Goal: Download file/media

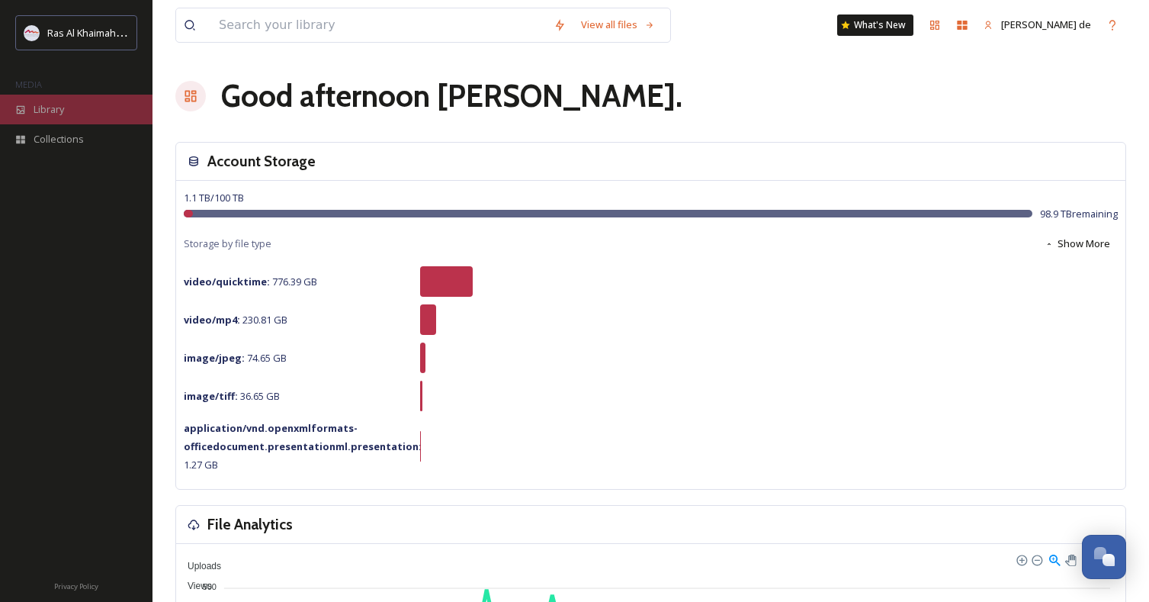
click at [43, 106] on span "Library" at bounding box center [49, 109] width 31 height 14
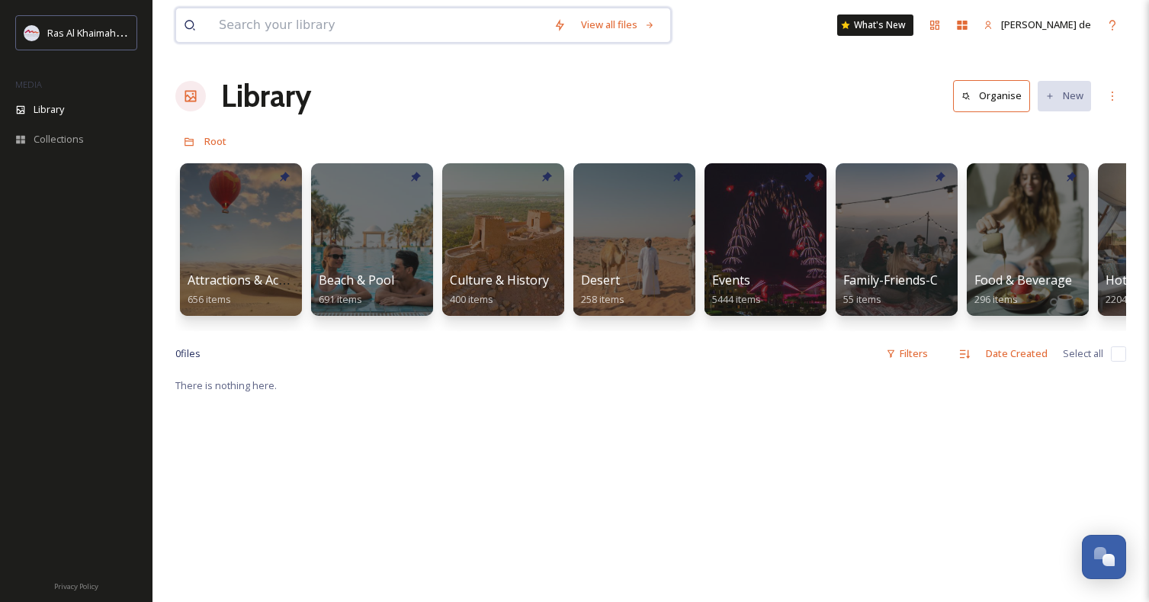
click at [378, 24] on input at bounding box center [378, 25] width 335 height 34
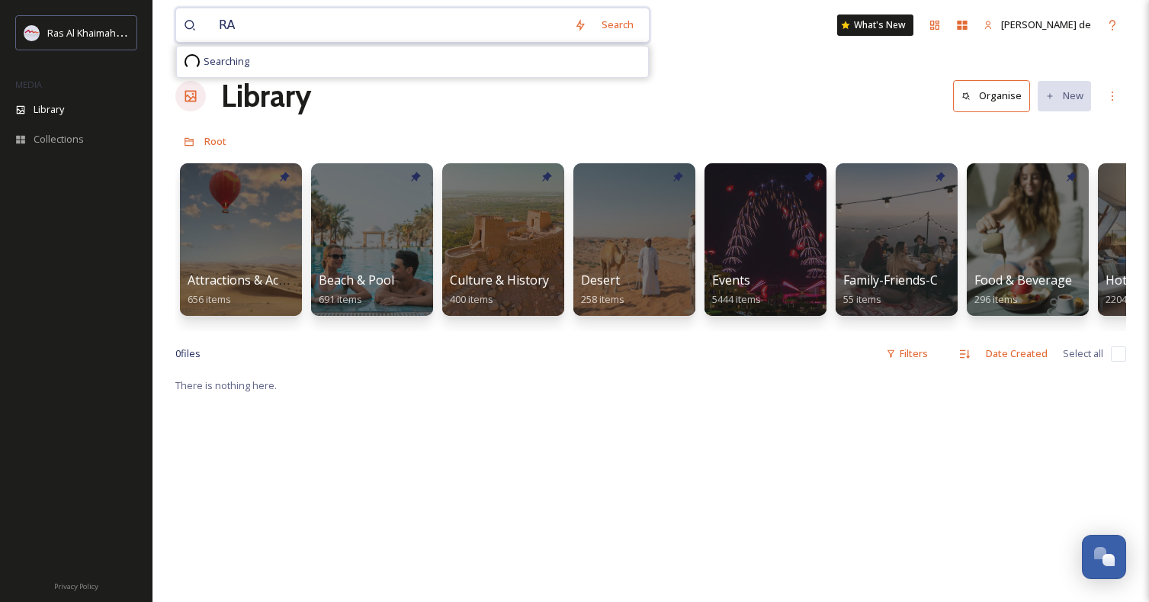
type input "RAK"
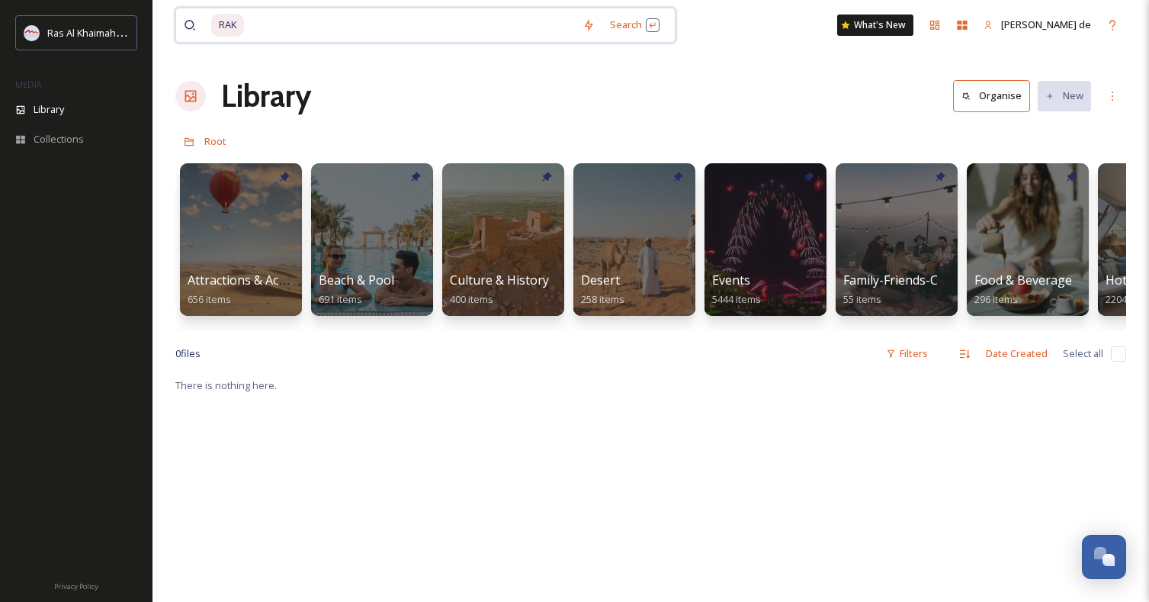
click at [314, 32] on input at bounding box center [410, 25] width 329 height 34
click at [347, 234] on div at bounding box center [372, 240] width 124 height 156
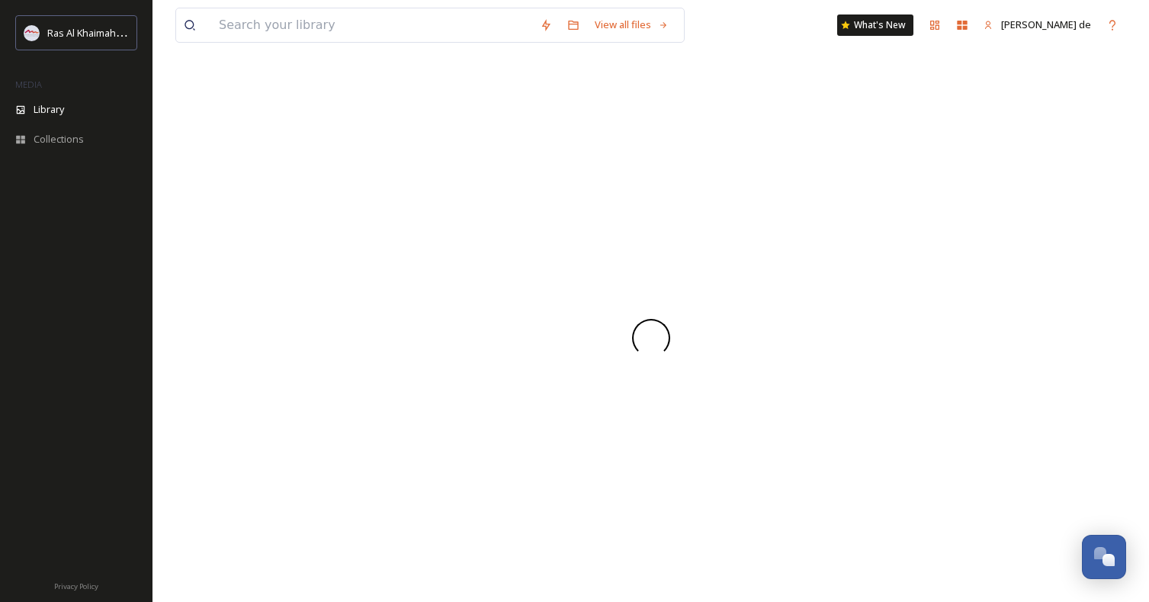
click at [346, 234] on div at bounding box center [650, 337] width 951 height 528
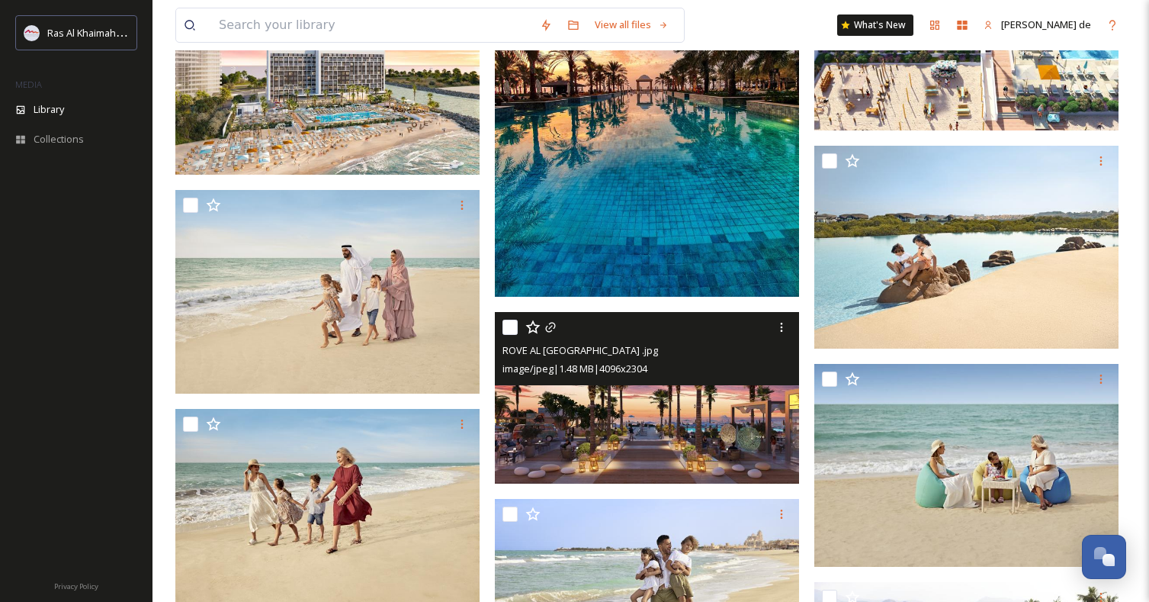
scroll to position [512, 0]
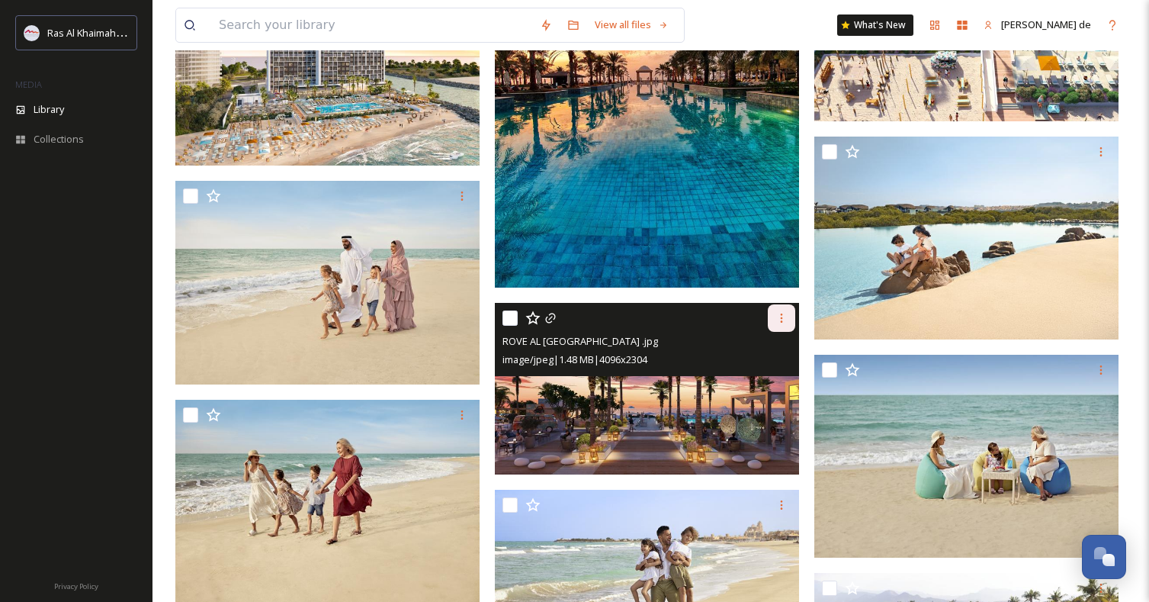
click at [779, 324] on icon at bounding box center [782, 318] width 12 height 12
click at [778, 380] on span "Download" at bounding box center [763, 381] width 47 height 14
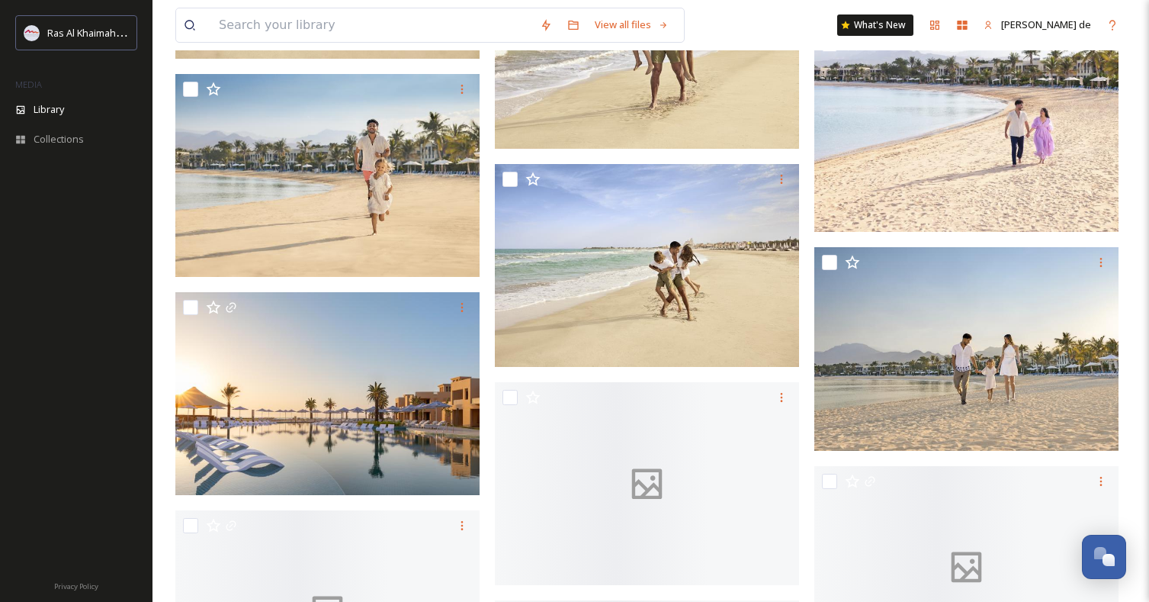
scroll to position [1148, 0]
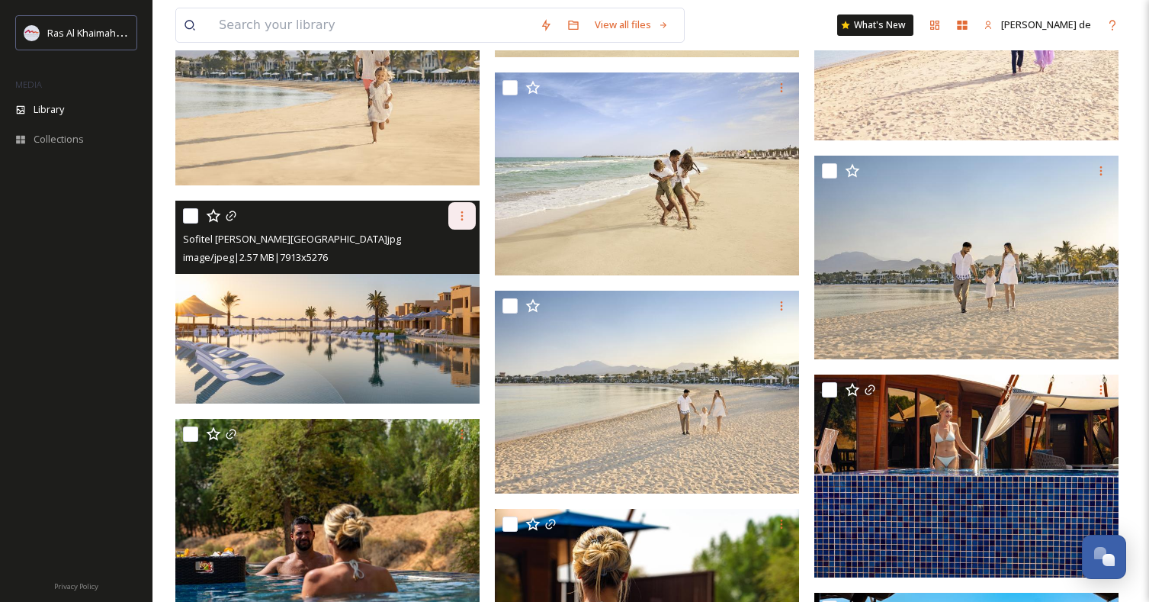
click at [458, 217] on icon at bounding box center [462, 216] width 12 height 12
click at [448, 282] on span "Download" at bounding box center [444, 278] width 47 height 14
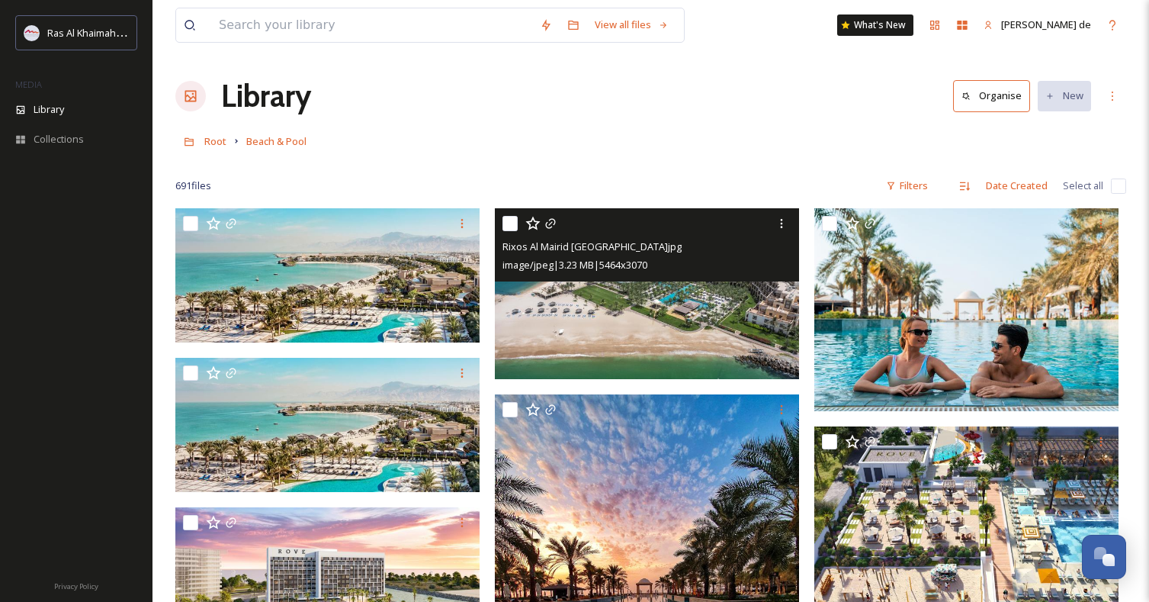
scroll to position [0, 0]
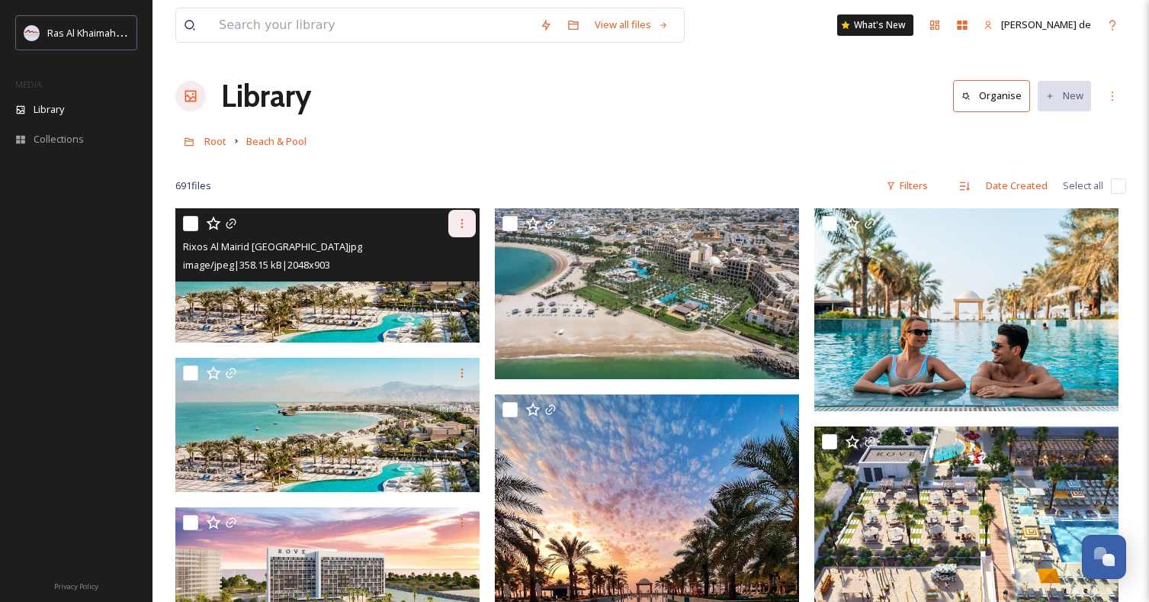
click at [461, 227] on icon at bounding box center [462, 223] width 2 height 9
click at [453, 281] on span "Download" at bounding box center [444, 286] width 47 height 14
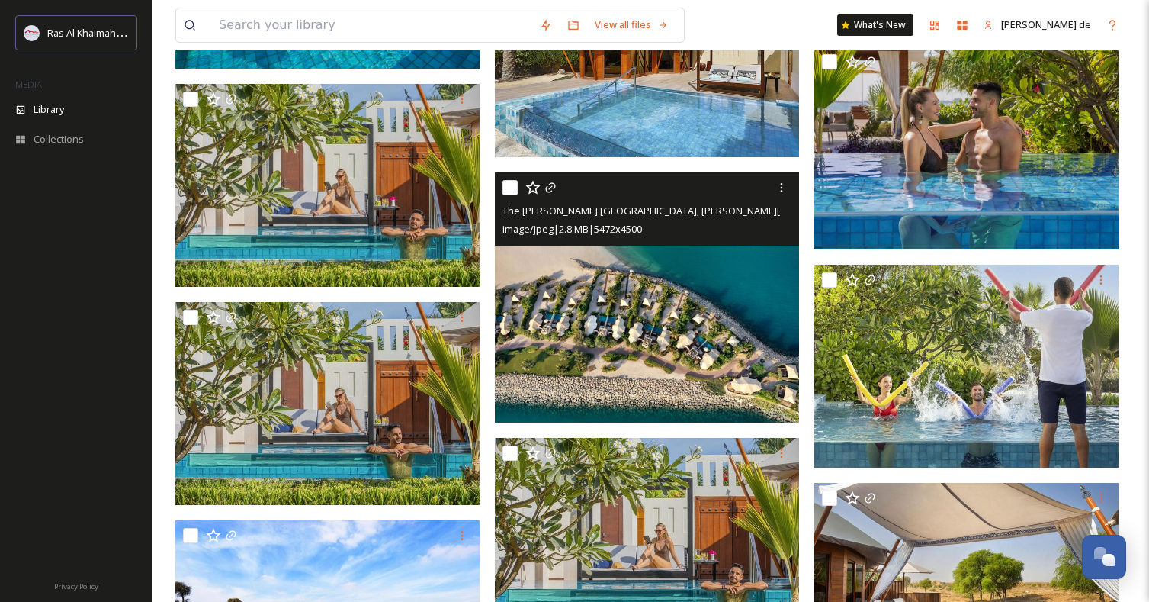
scroll to position [2327, 0]
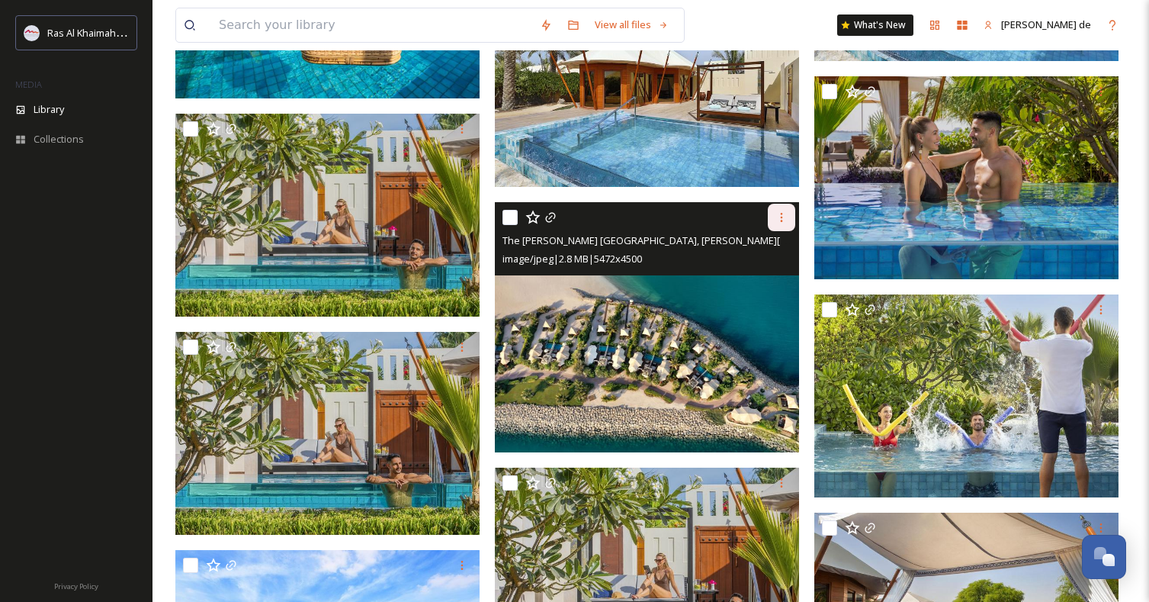
click at [785, 225] on div at bounding box center [781, 217] width 27 height 27
click at [768, 284] on span "Download" at bounding box center [763, 280] width 47 height 14
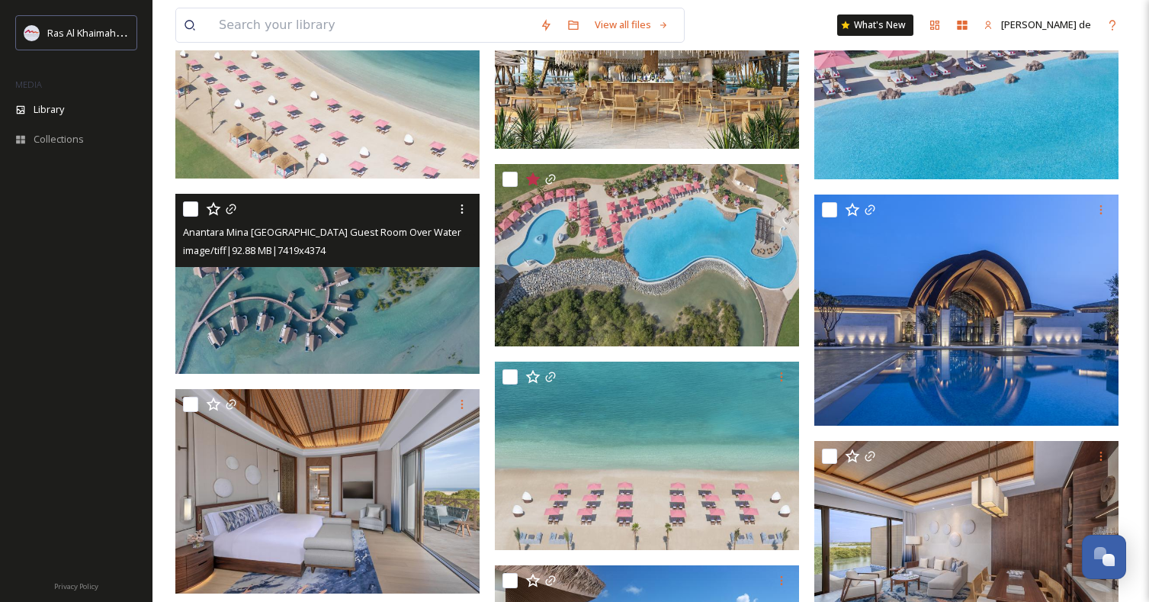
scroll to position [3905, 0]
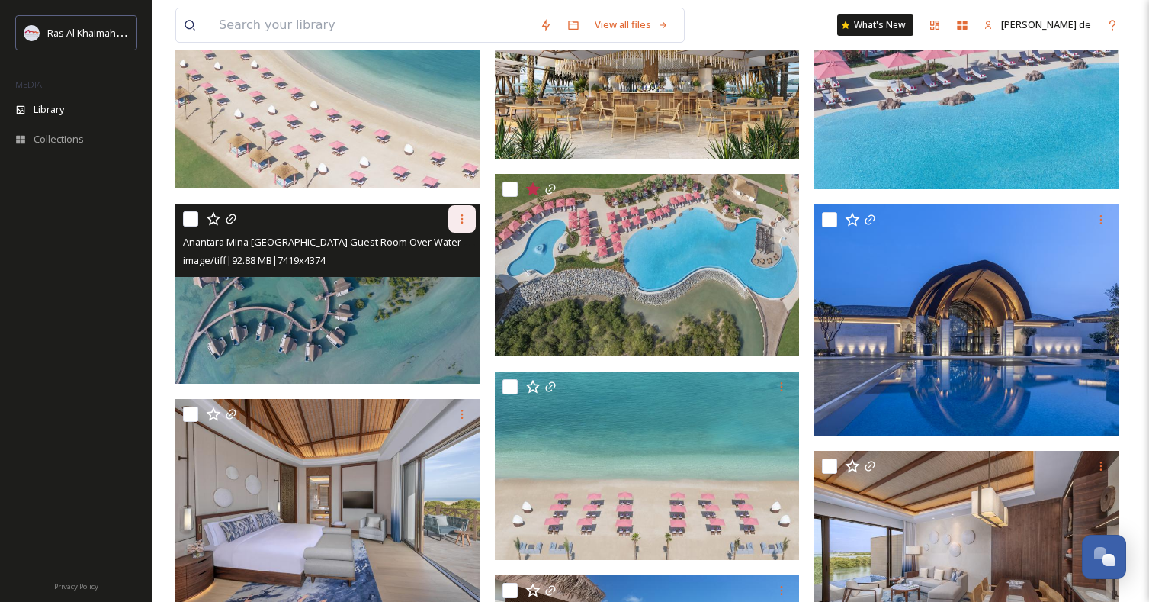
click at [468, 214] on div at bounding box center [461, 218] width 27 height 27
click at [451, 281] on span "Download" at bounding box center [444, 282] width 47 height 14
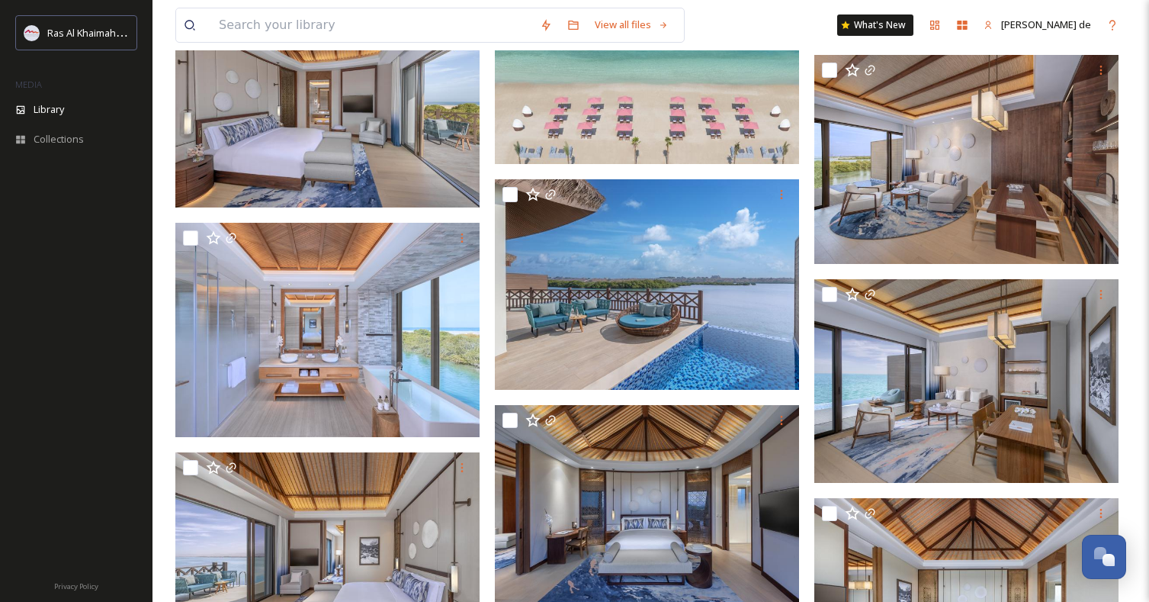
scroll to position [4323, 0]
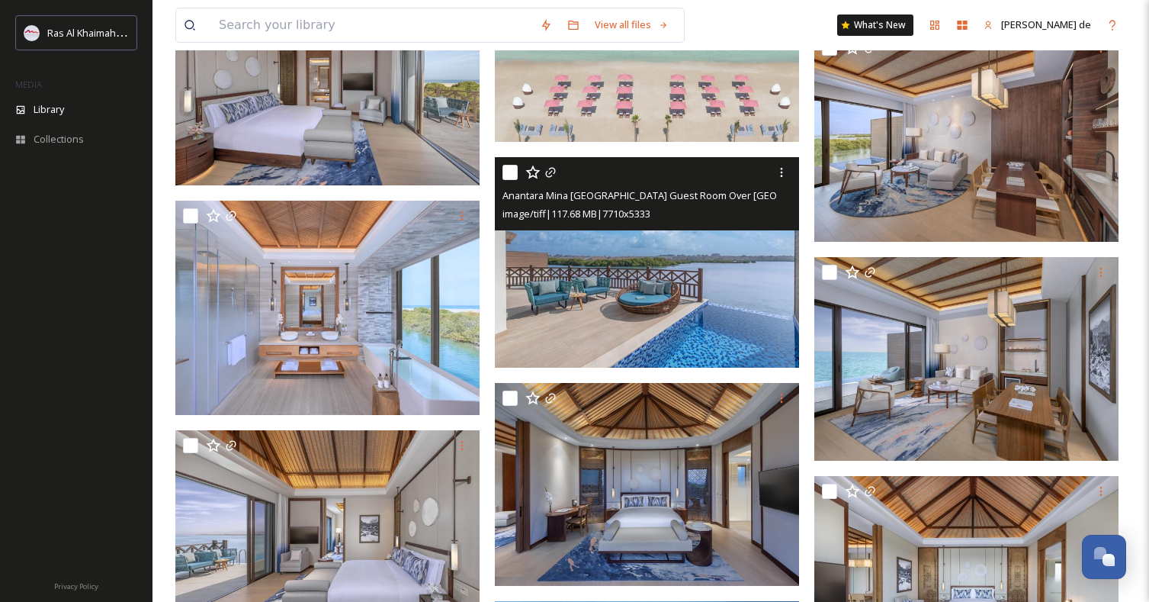
click at [646, 303] on img at bounding box center [647, 262] width 304 height 210
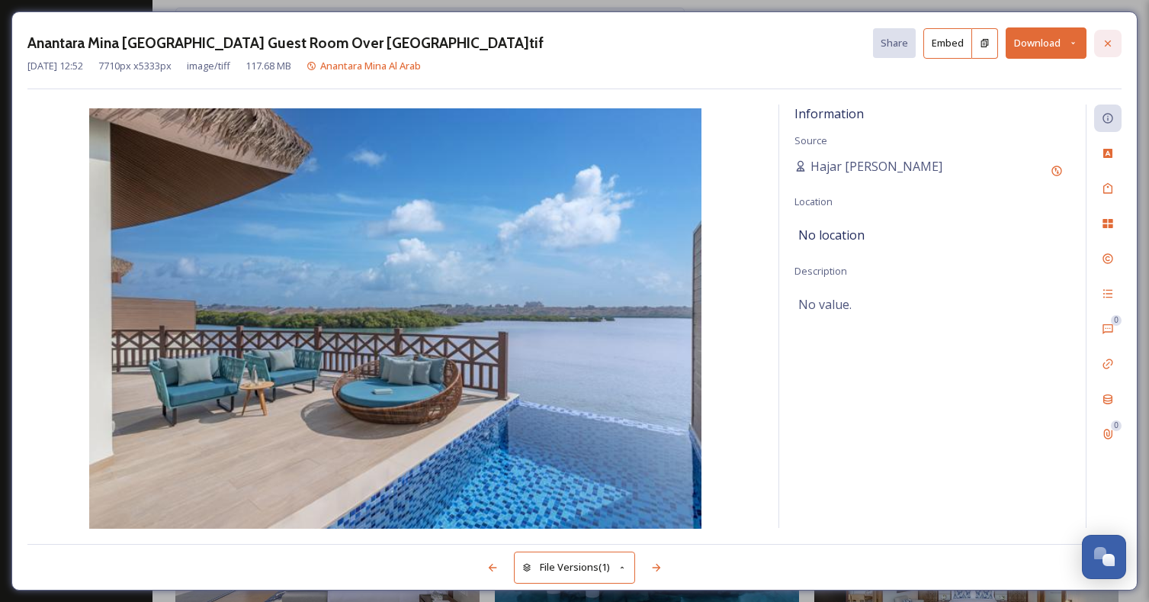
click at [1111, 47] on icon at bounding box center [1108, 43] width 12 height 12
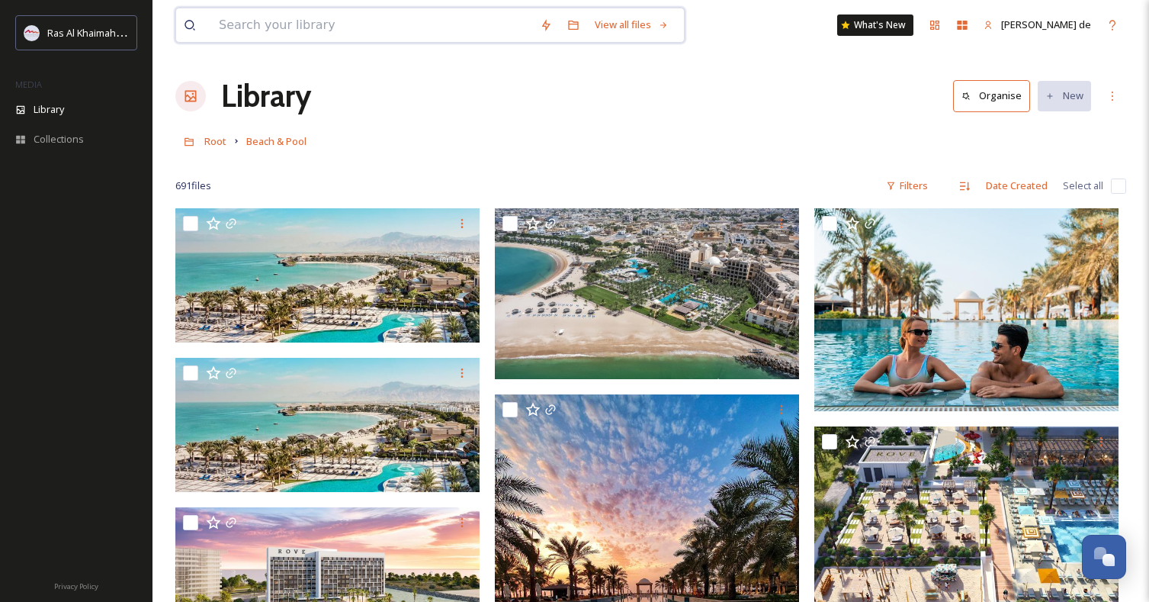
click at [452, 18] on input at bounding box center [371, 25] width 321 height 34
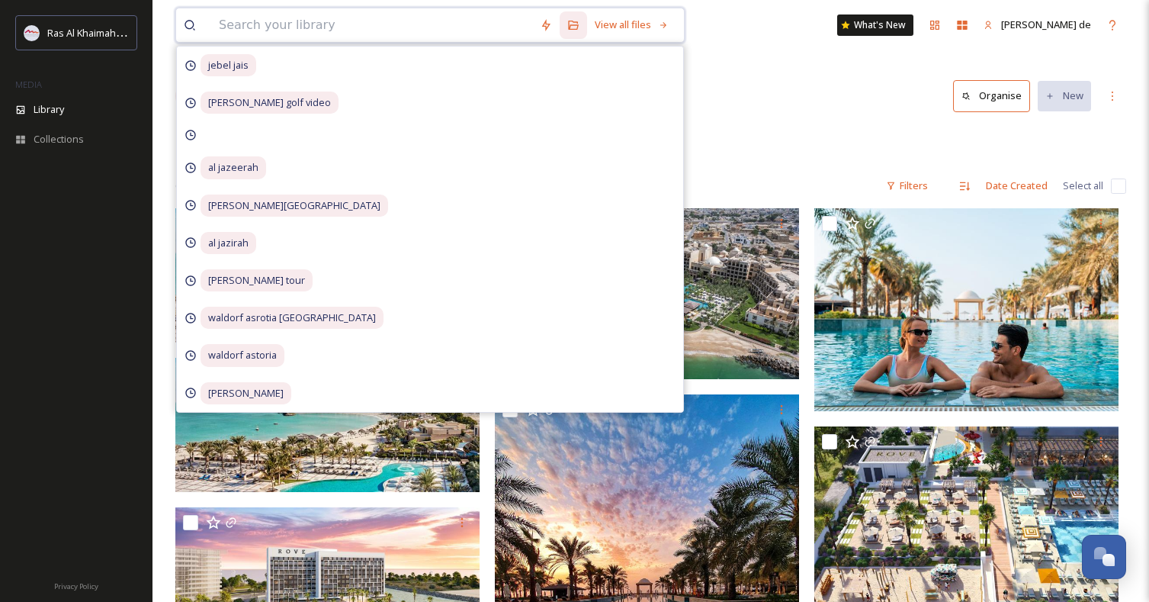
paste input "Ritz [PERSON_NAME] & Al Wadi"
type input "Ritz [PERSON_NAME] & Al Wadi"
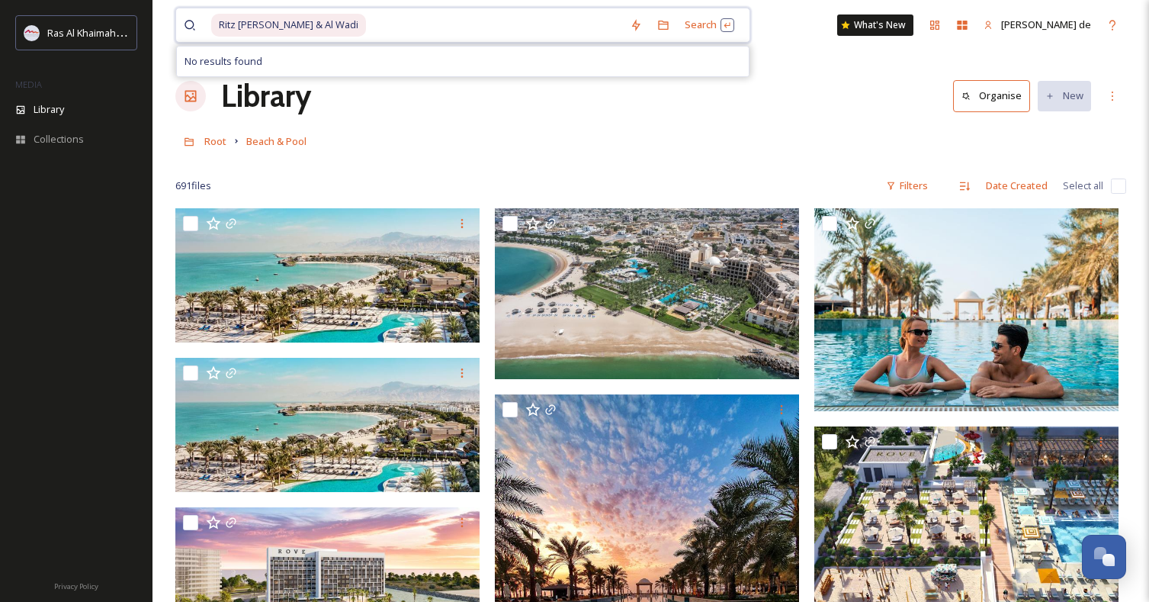
click at [406, 23] on input at bounding box center [495, 25] width 255 height 34
click at [357, 23] on input "Ritz [PERSON_NAME] & Al Wad" at bounding box center [382, 25] width 342 height 34
type input "Ritz [PERSON_NAME]"
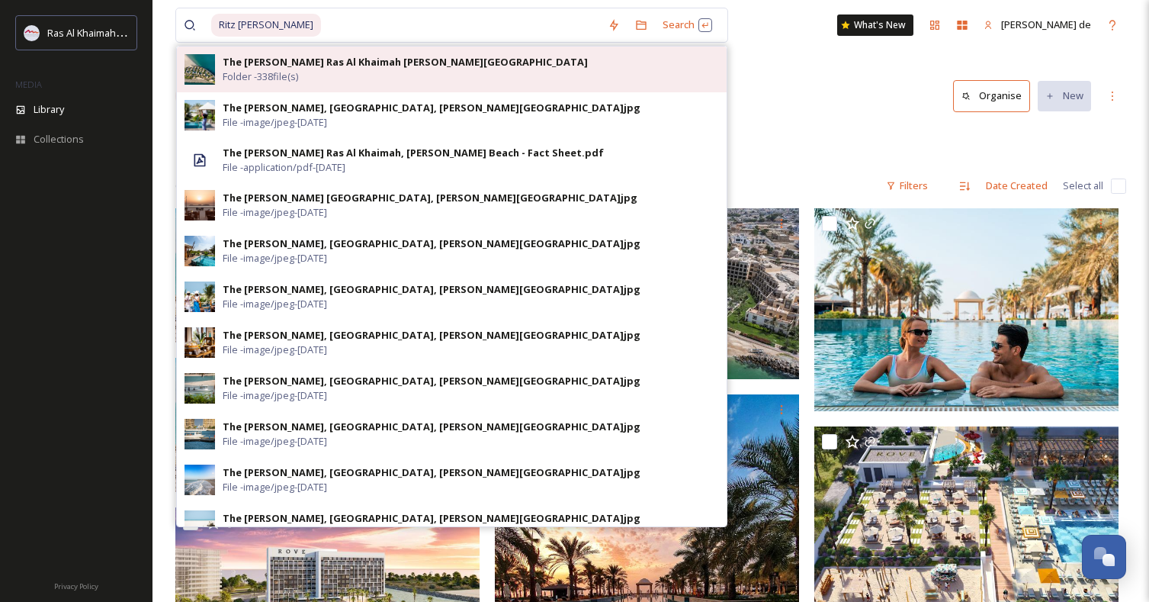
click at [516, 76] on div "The [PERSON_NAME] Ras Al Khaimah [PERSON_NAME][GEOGRAPHIC_DATA] Folder - 338 fi…" at bounding box center [471, 69] width 496 height 29
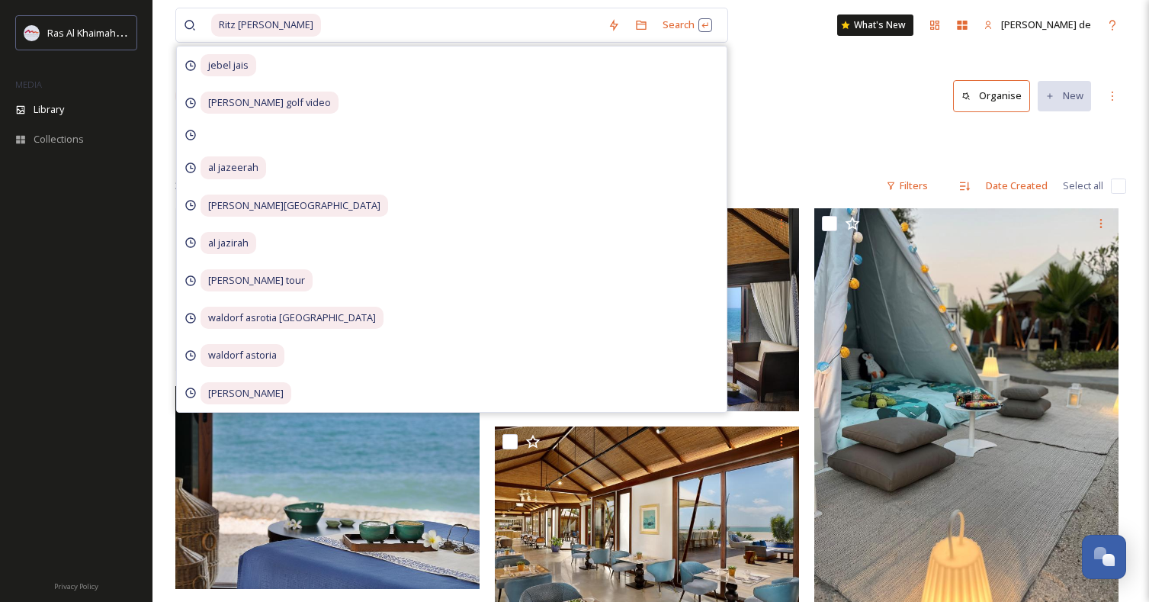
click at [759, 98] on div "Library Organise New" at bounding box center [650, 96] width 951 height 46
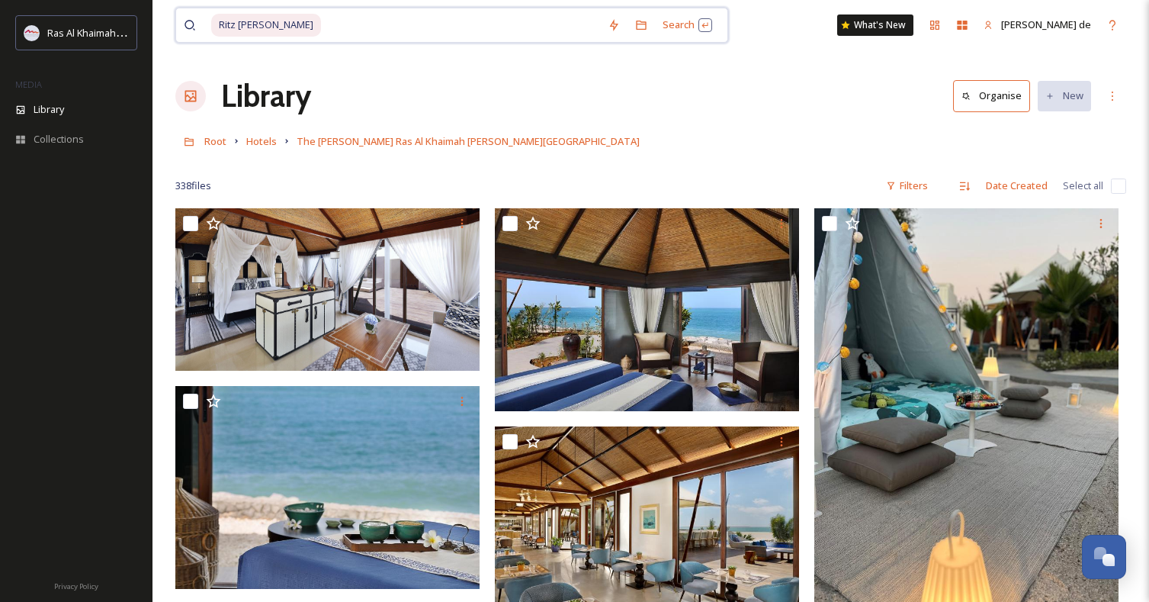
click at [389, 34] on input at bounding box center [462, 25] width 278 height 34
type input "R"
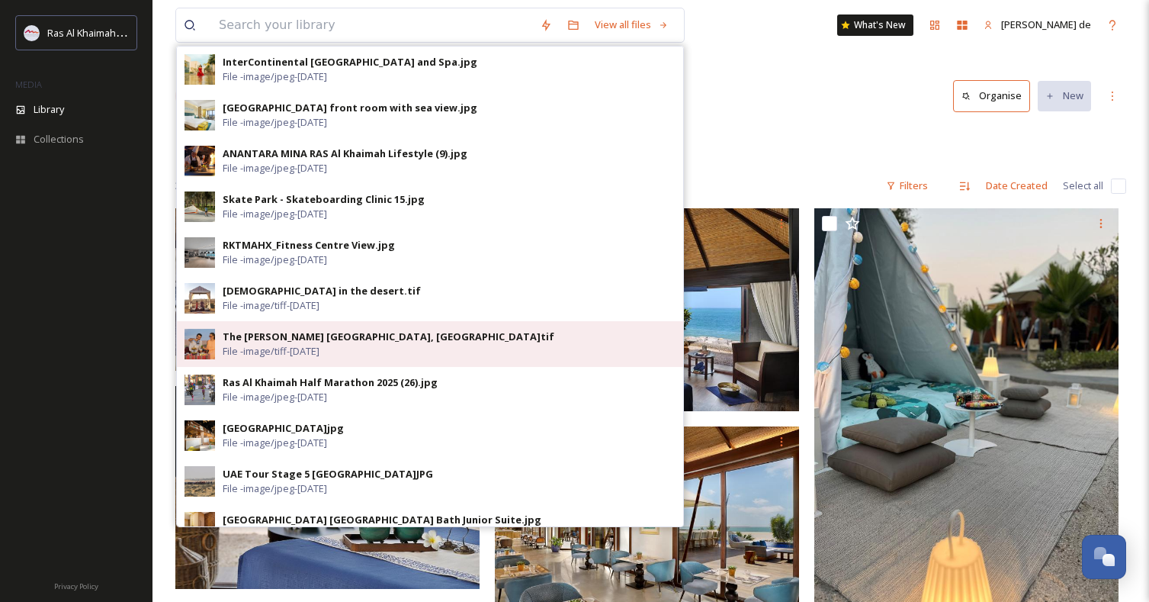
click at [387, 343] on div "The [PERSON_NAME] [GEOGRAPHIC_DATA], [GEOGRAPHIC_DATA]tif" at bounding box center [389, 336] width 332 height 14
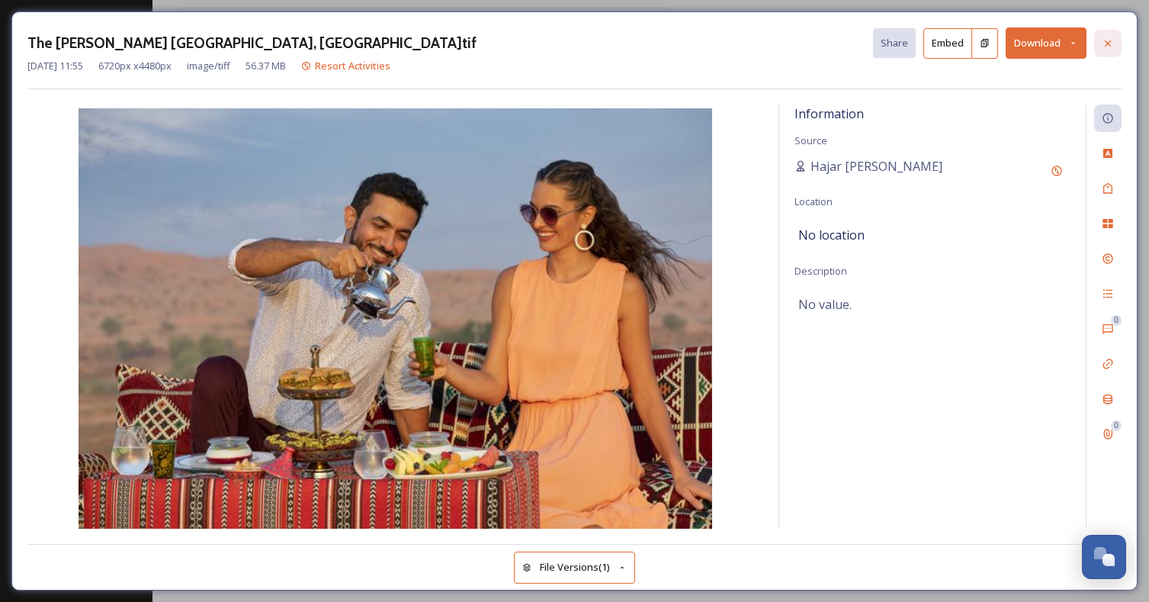
click at [1110, 47] on icon at bounding box center [1108, 43] width 12 height 12
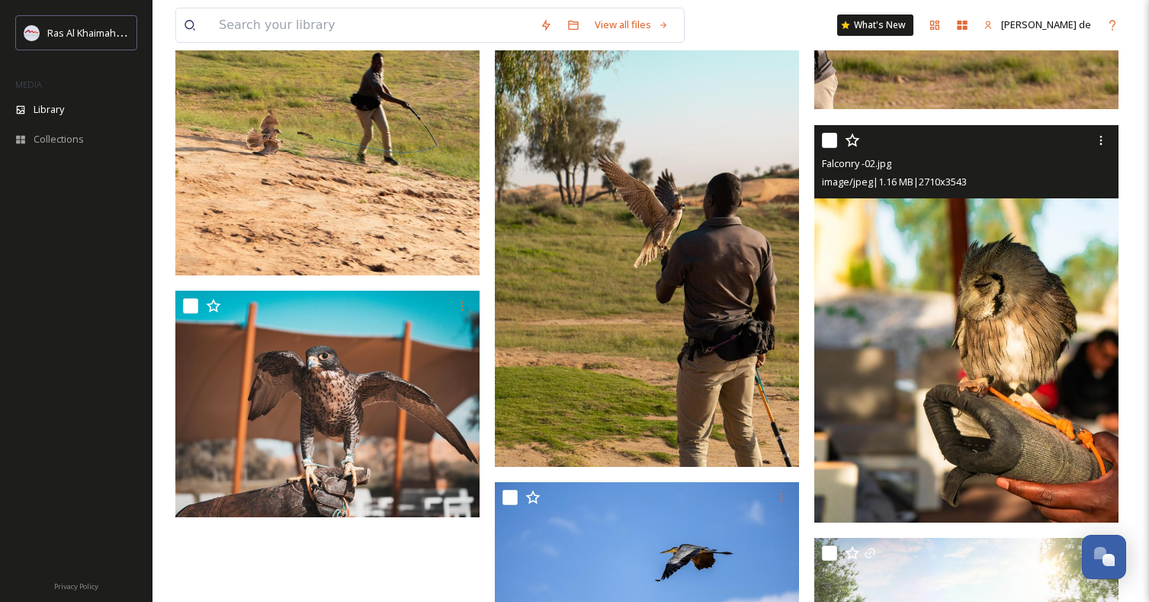
scroll to position [1595, 0]
click at [934, 343] on img at bounding box center [966, 324] width 304 height 398
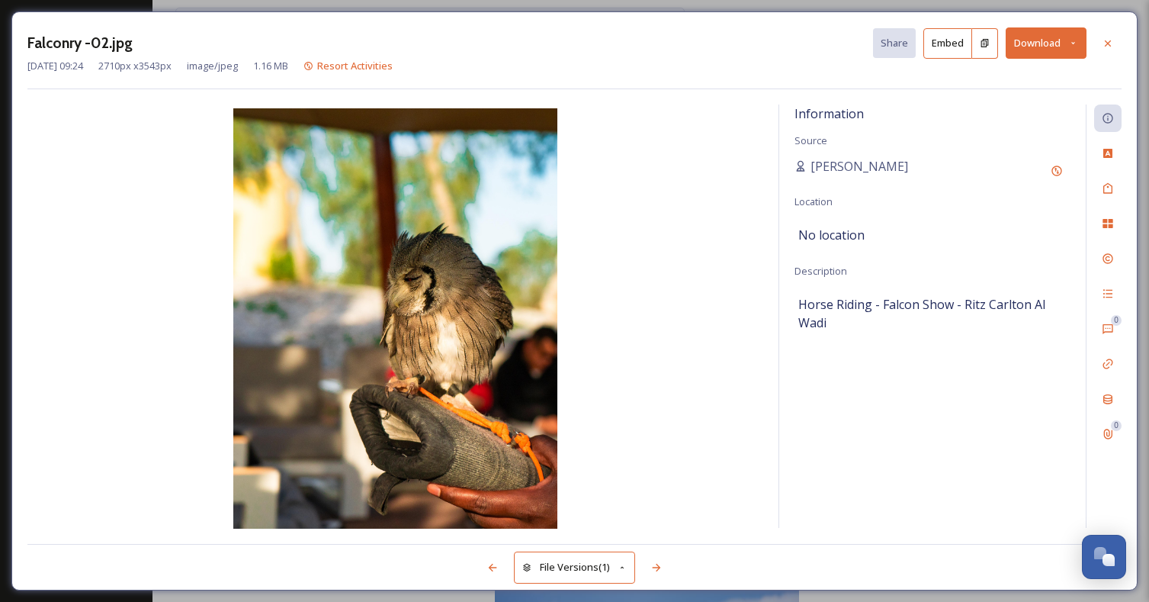
click at [1033, 48] on button "Download" at bounding box center [1046, 42] width 81 height 31
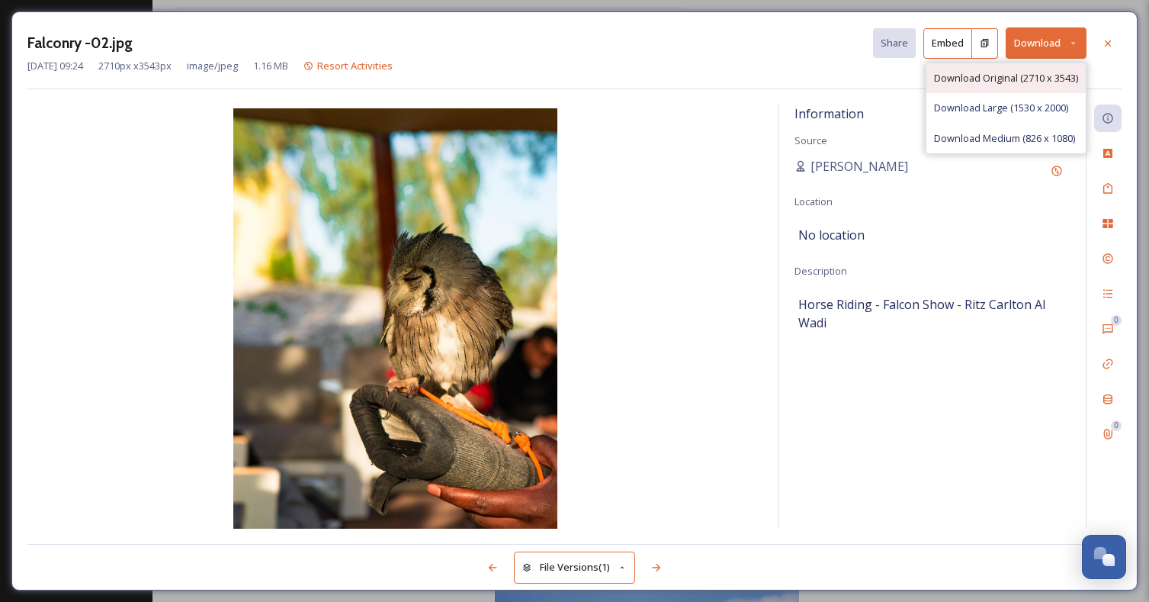
click at [1008, 75] on span "Download Original (2710 x 3543)" at bounding box center [1006, 78] width 144 height 14
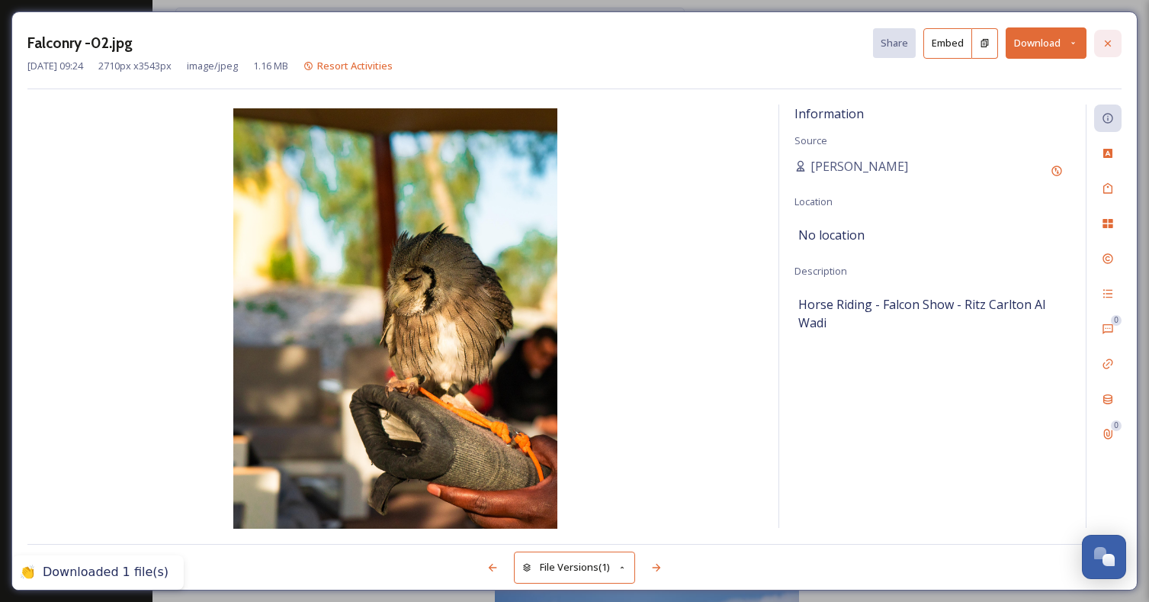
click at [1110, 43] on icon at bounding box center [1108, 43] width 12 height 12
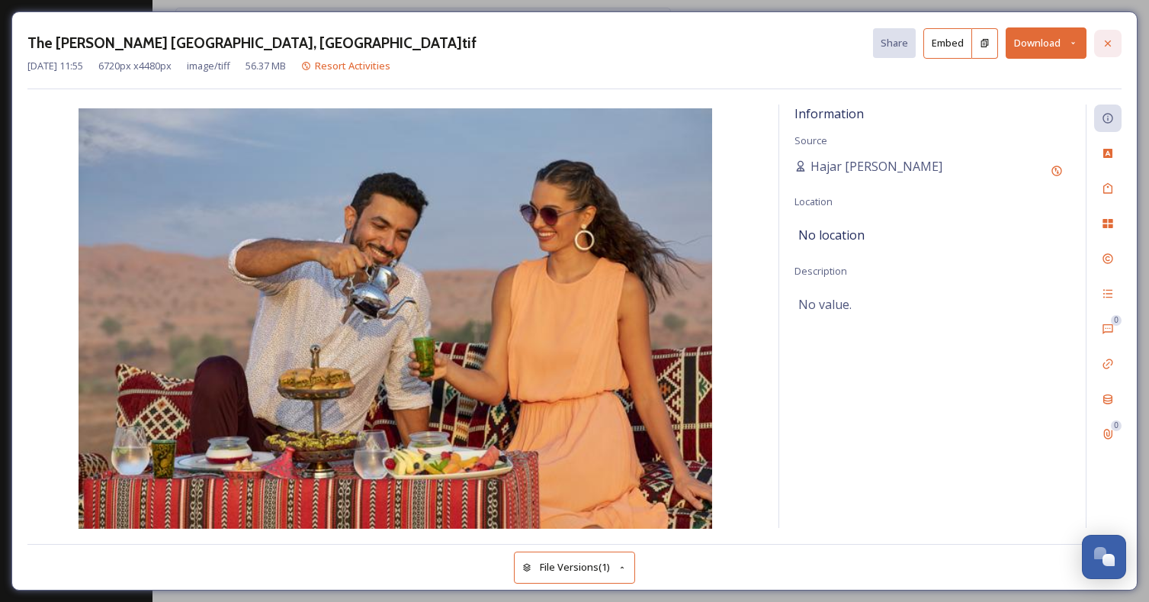
click at [1113, 46] on icon at bounding box center [1108, 43] width 12 height 12
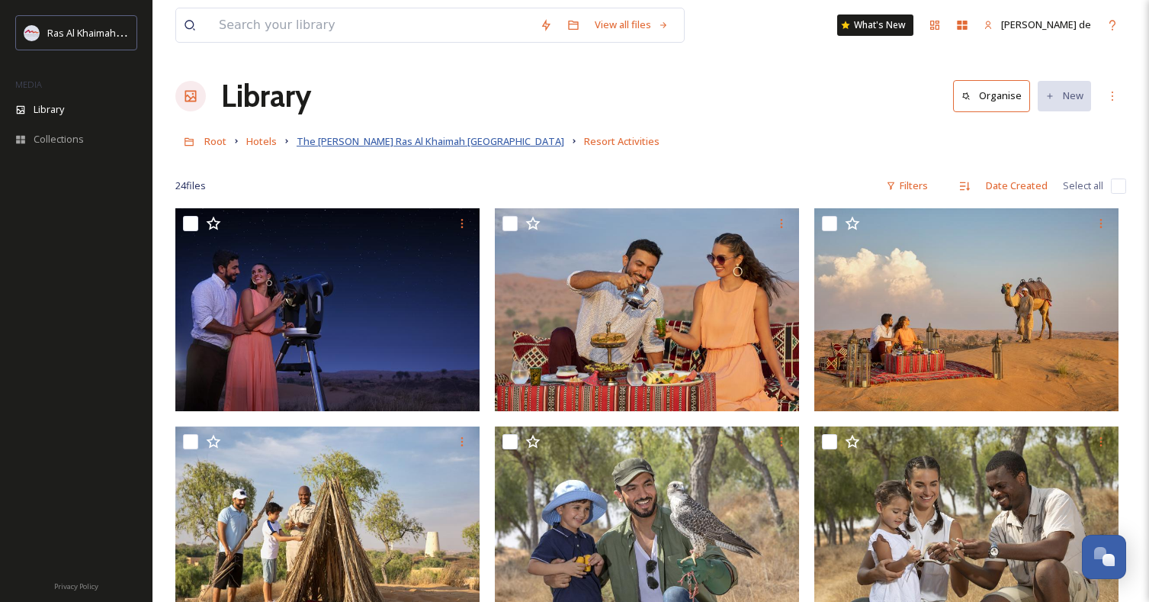
click at [343, 137] on span "The [PERSON_NAME] Ras Al Khaimah [GEOGRAPHIC_DATA]" at bounding box center [431, 141] width 268 height 14
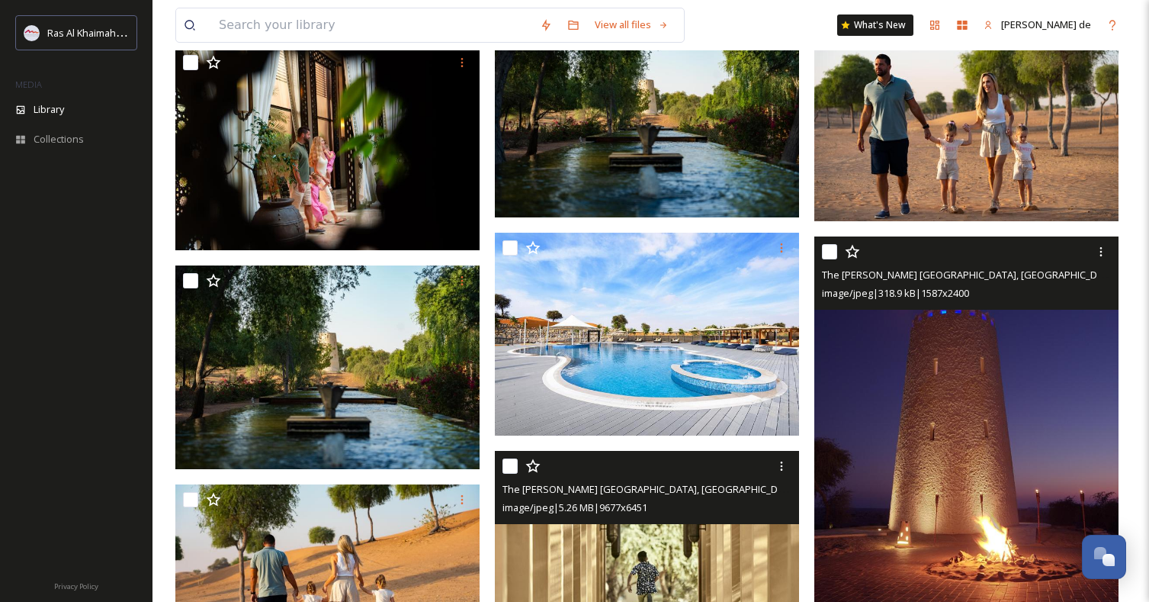
scroll to position [1237, 0]
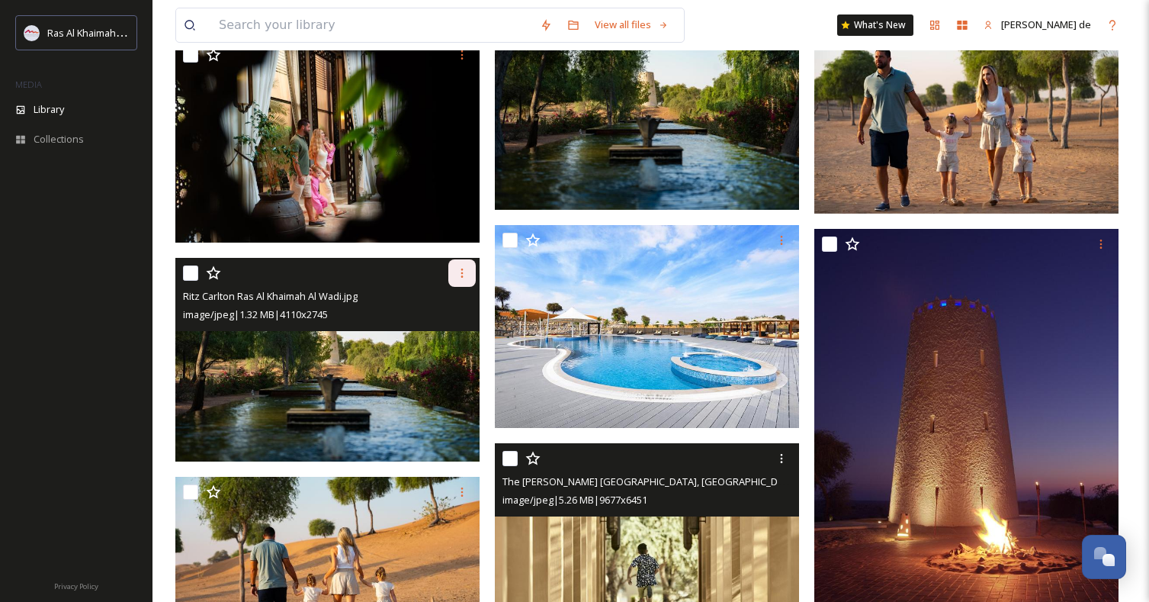
click at [463, 276] on icon at bounding box center [462, 272] width 2 height 9
click at [453, 339] on span "Download" at bounding box center [444, 336] width 47 height 14
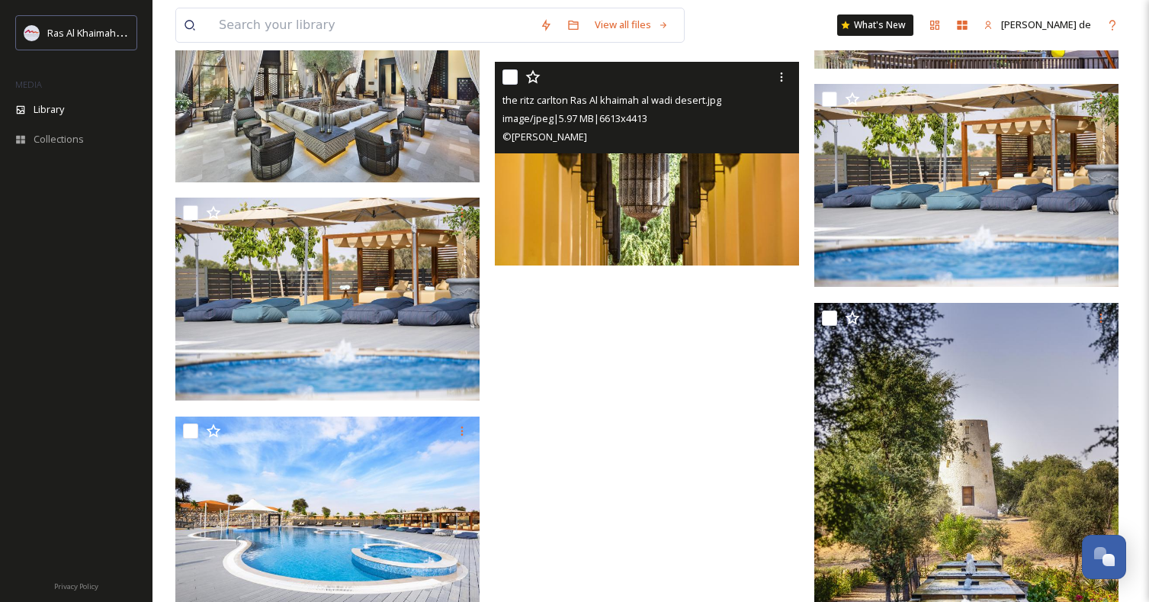
scroll to position [2517, 0]
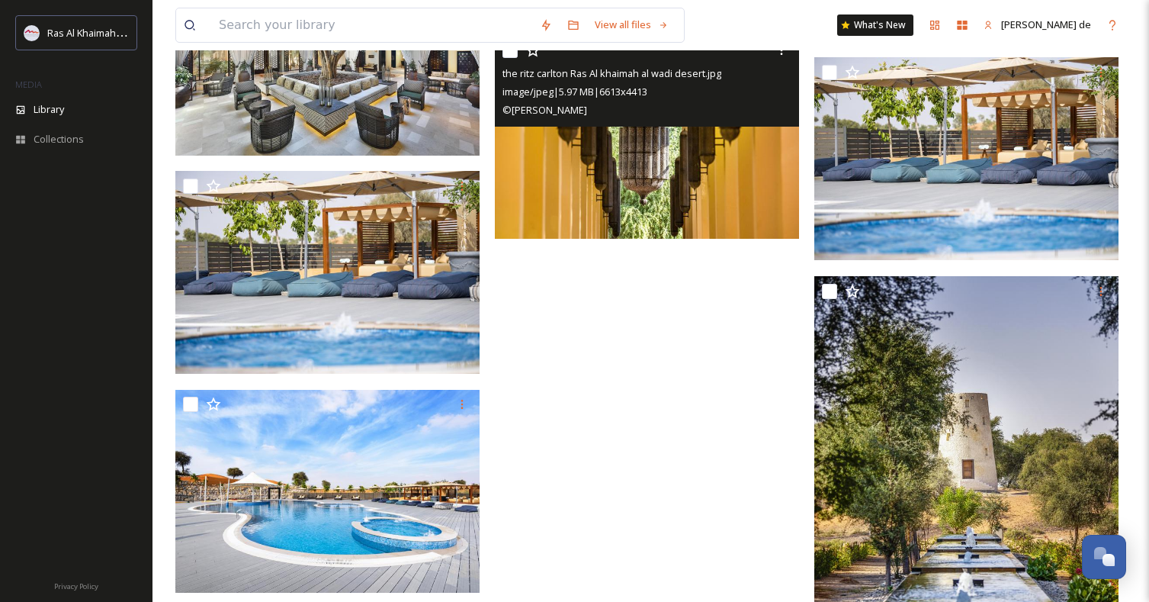
click at [664, 233] on img at bounding box center [647, 136] width 304 height 203
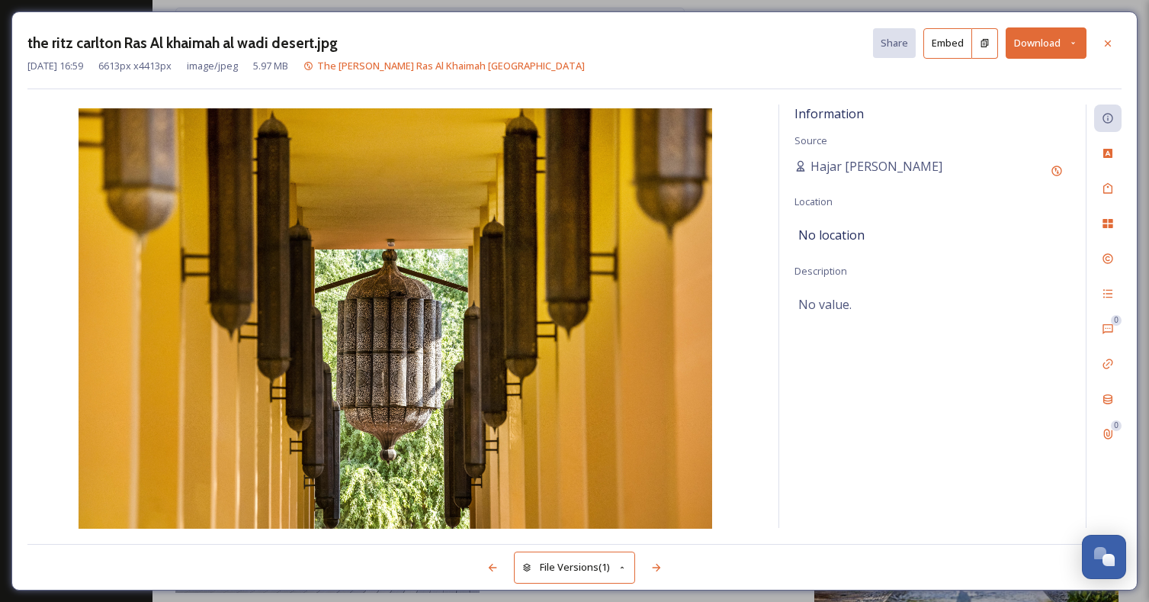
click at [1058, 47] on button "Download" at bounding box center [1046, 42] width 81 height 31
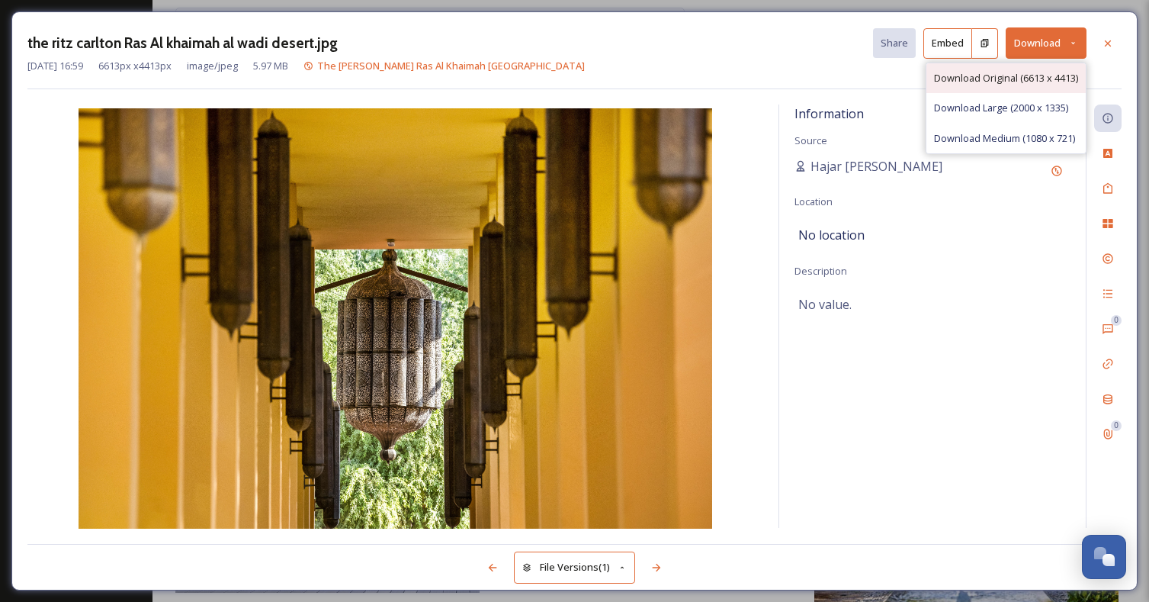
click at [1001, 85] on div "Download Original (6613 x 4413)" at bounding box center [1006, 78] width 159 height 30
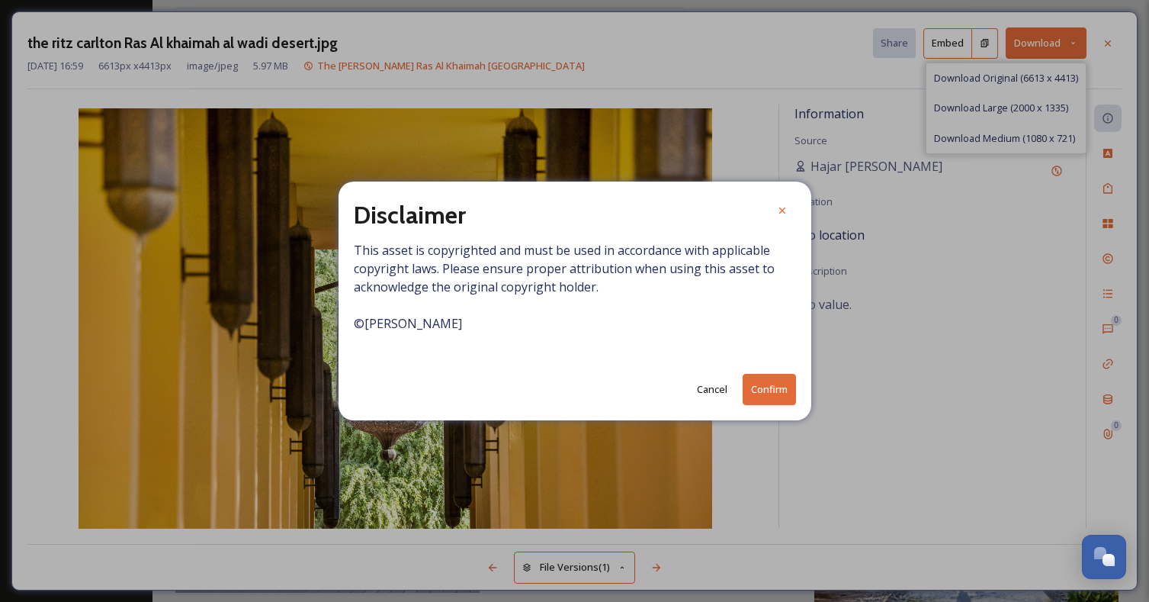
click at [776, 389] on button "Confirm" at bounding box center [769, 389] width 53 height 31
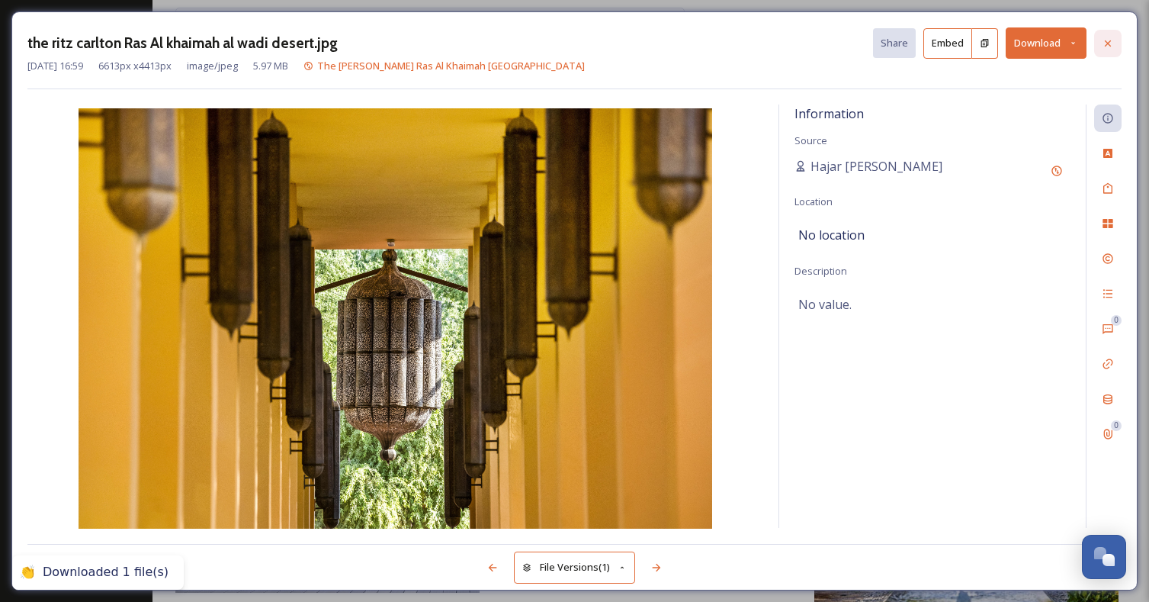
click at [1103, 40] on icon at bounding box center [1108, 43] width 12 height 12
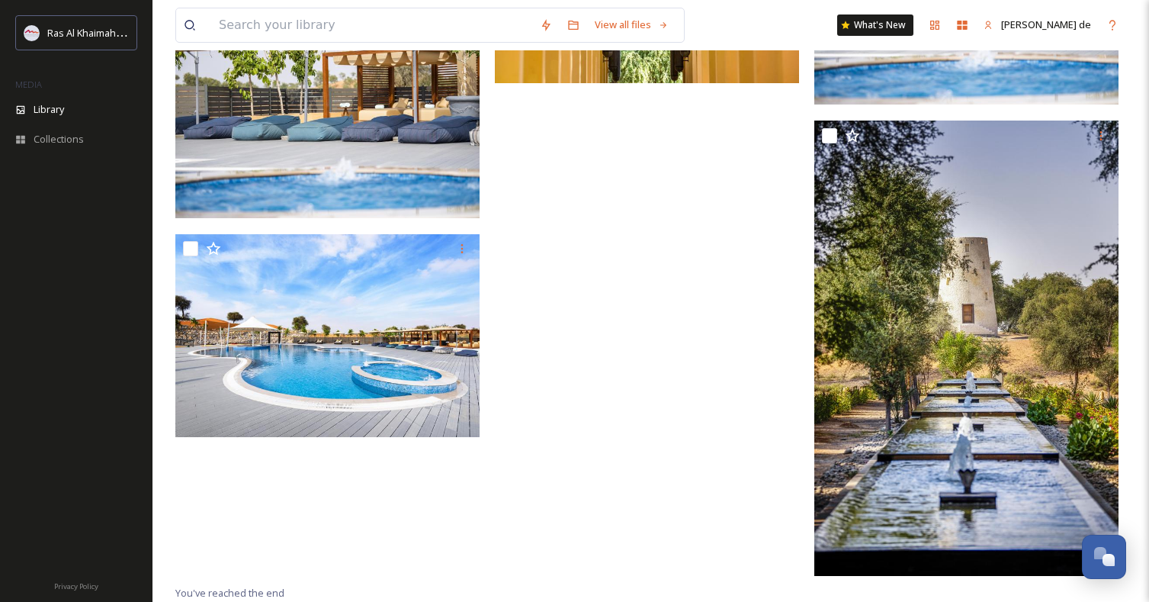
scroll to position [2673, 0]
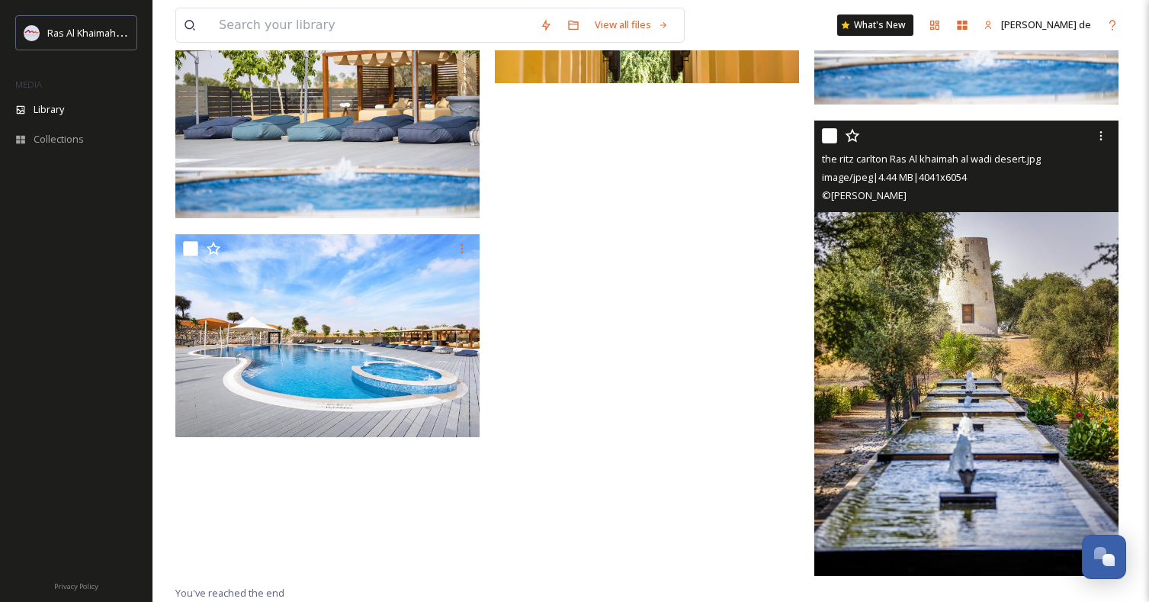
click at [926, 201] on div "© [PERSON_NAME]" at bounding box center [968, 195] width 293 height 18
click at [943, 261] on img at bounding box center [966, 347] width 304 height 455
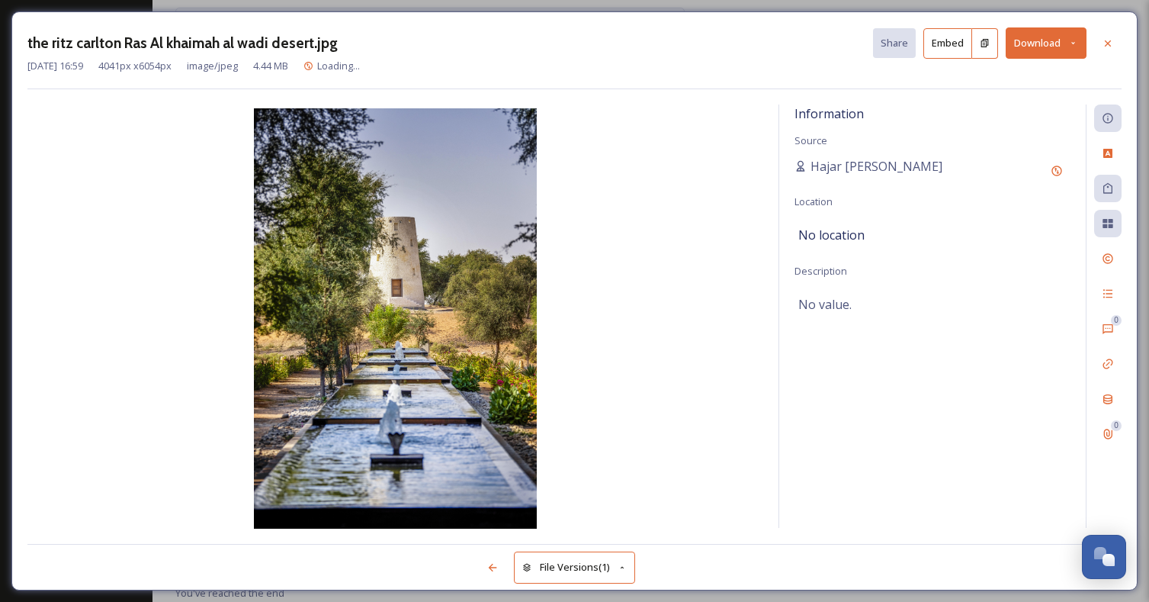
click at [1016, 51] on button "Download" at bounding box center [1046, 42] width 81 height 31
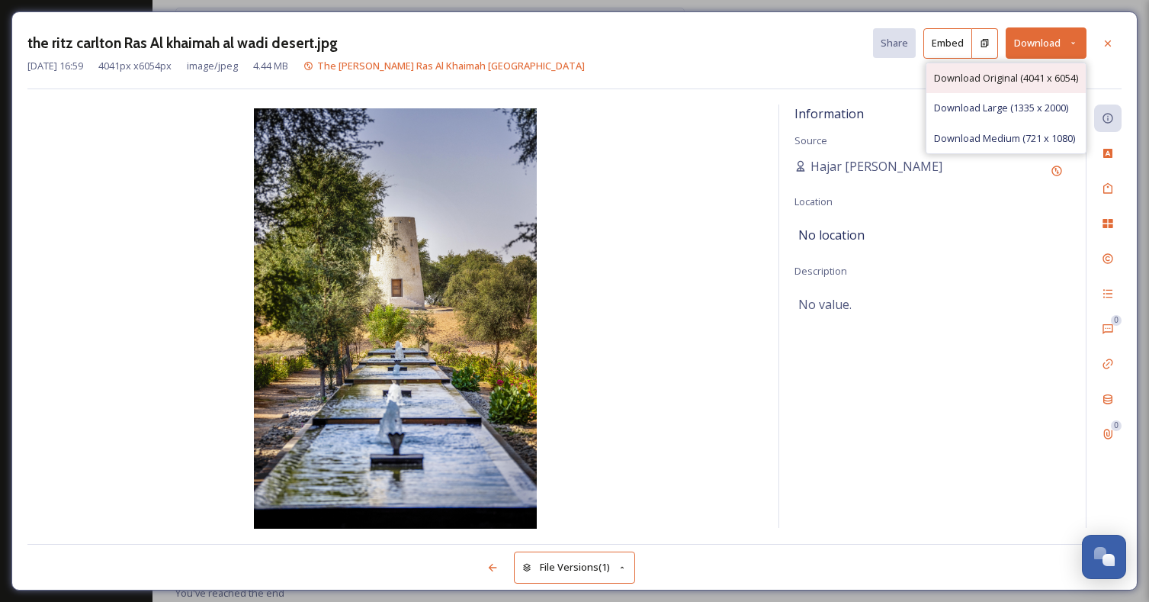
click at [999, 82] on span "Download Original (4041 x 6054)" at bounding box center [1006, 78] width 144 height 14
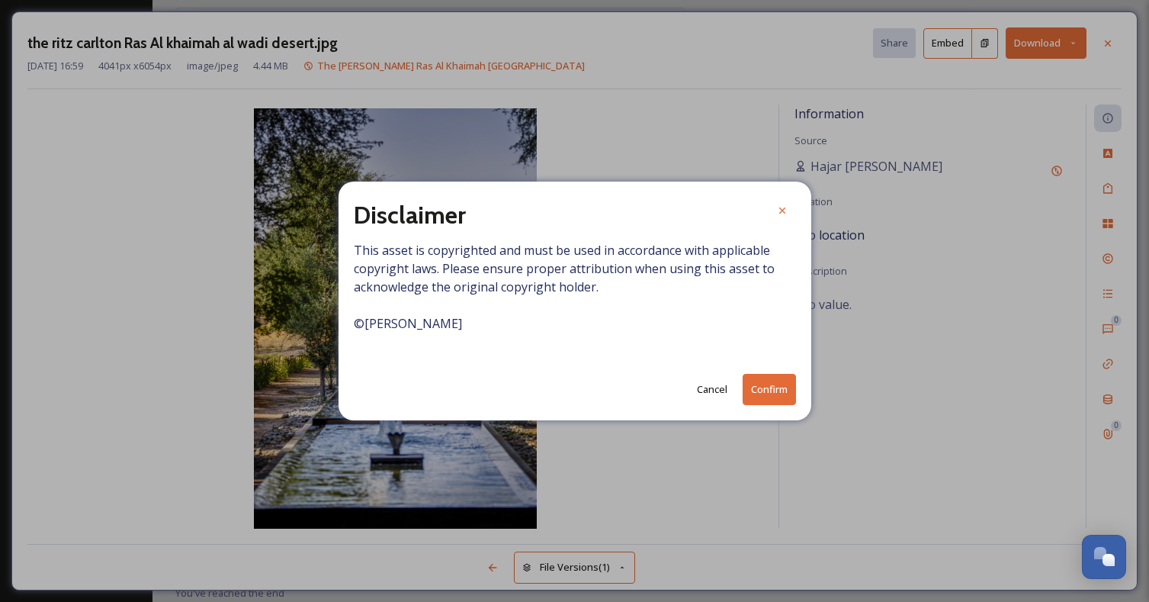
click at [766, 390] on button "Confirm" at bounding box center [769, 389] width 53 height 31
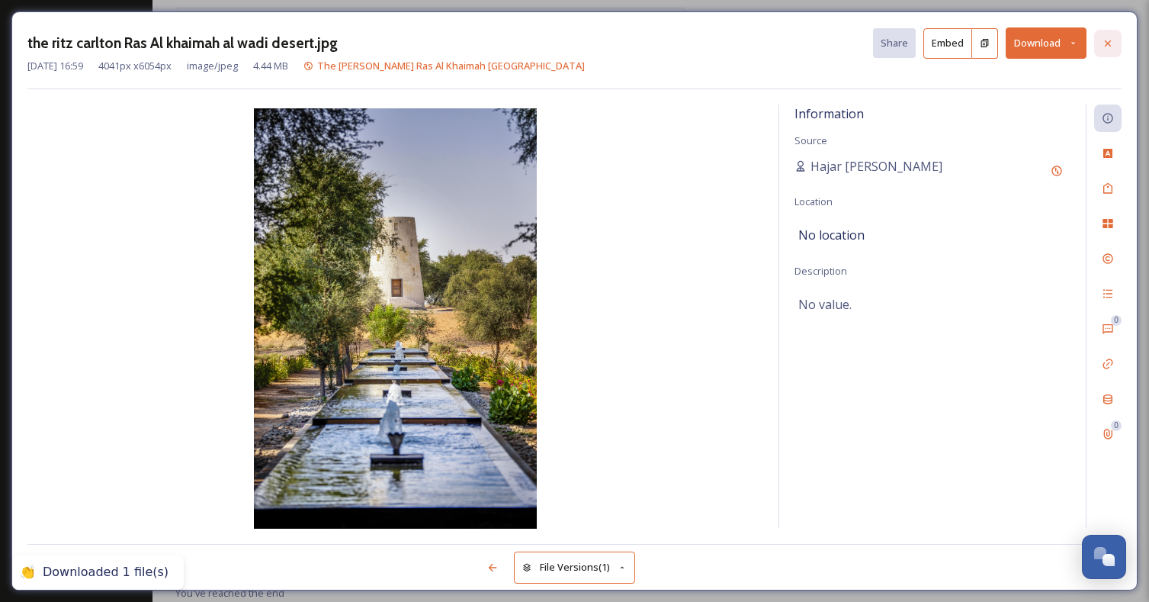
click at [1107, 47] on icon at bounding box center [1108, 43] width 12 height 12
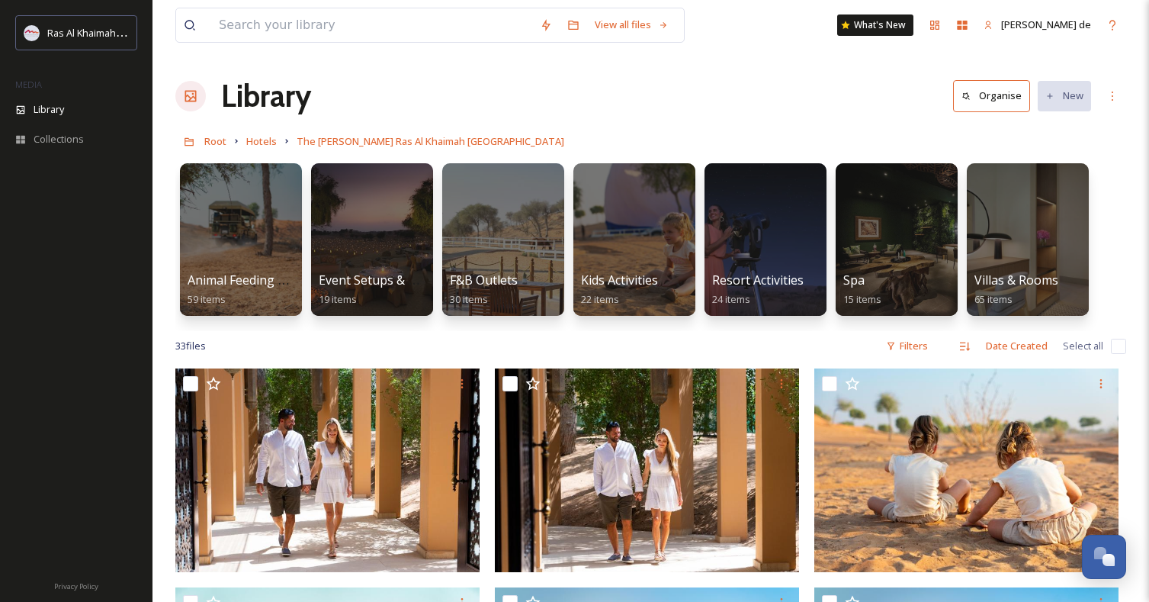
click at [820, 118] on div "Library Organise New" at bounding box center [650, 96] width 951 height 46
click at [356, 258] on div at bounding box center [372, 240] width 124 height 156
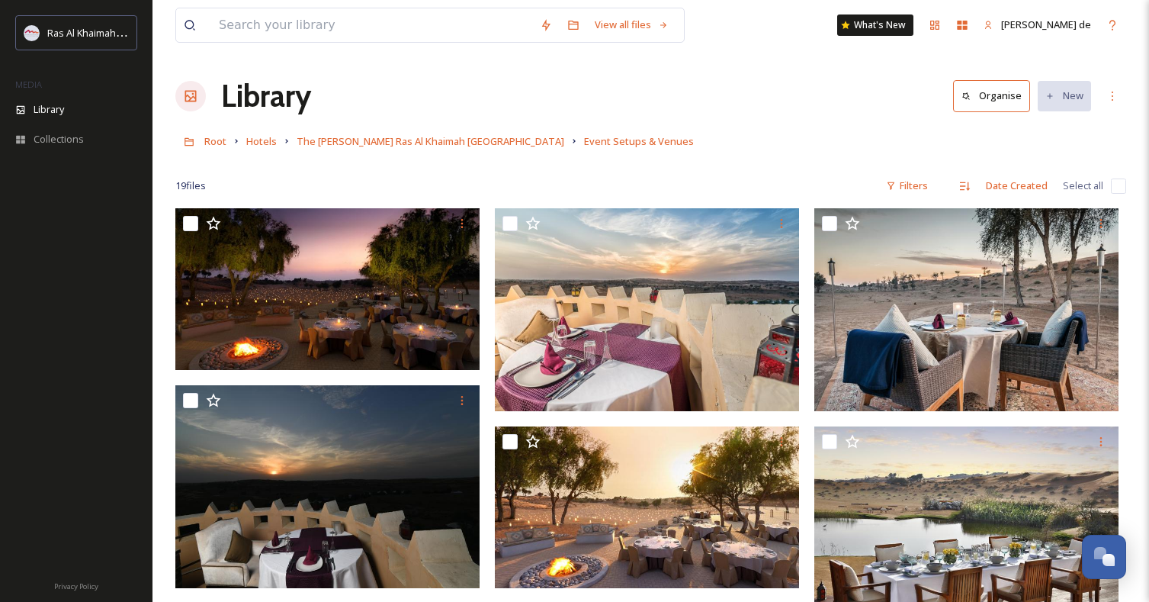
click at [694, 92] on div "Library Organise New" at bounding box center [650, 96] width 951 height 46
click at [471, 11] on input at bounding box center [371, 25] width 321 height 34
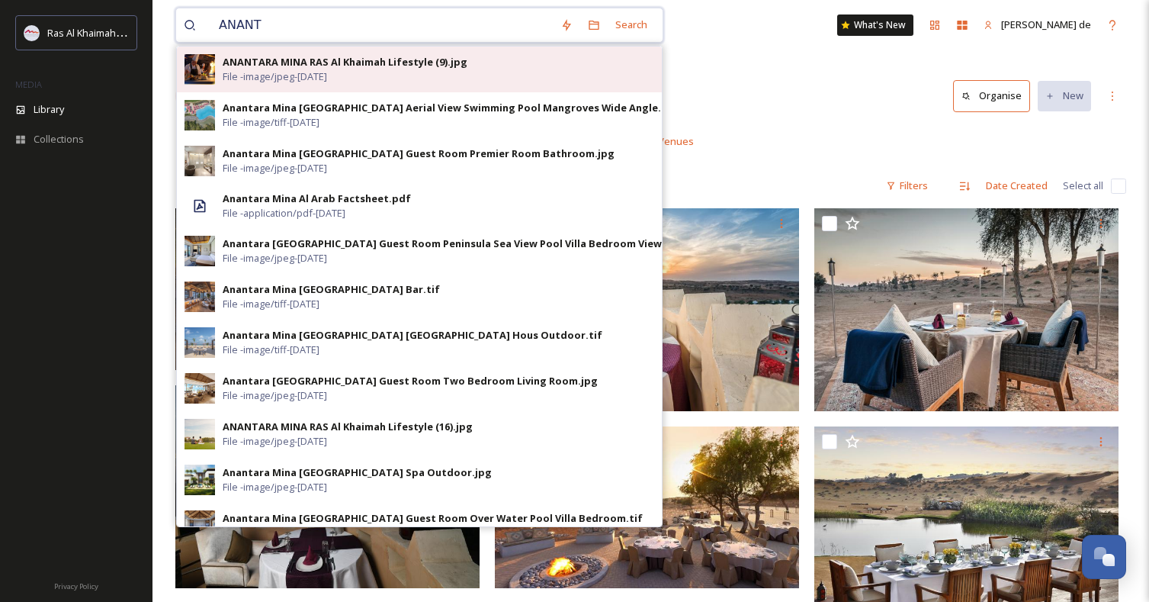
type input "ANANT"
click at [496, 66] on div "ANANTARA MINA RAS Al Khaimah Lifestyle (9).jpg File - image/jpeg - [DATE]" at bounding box center [439, 69] width 432 height 29
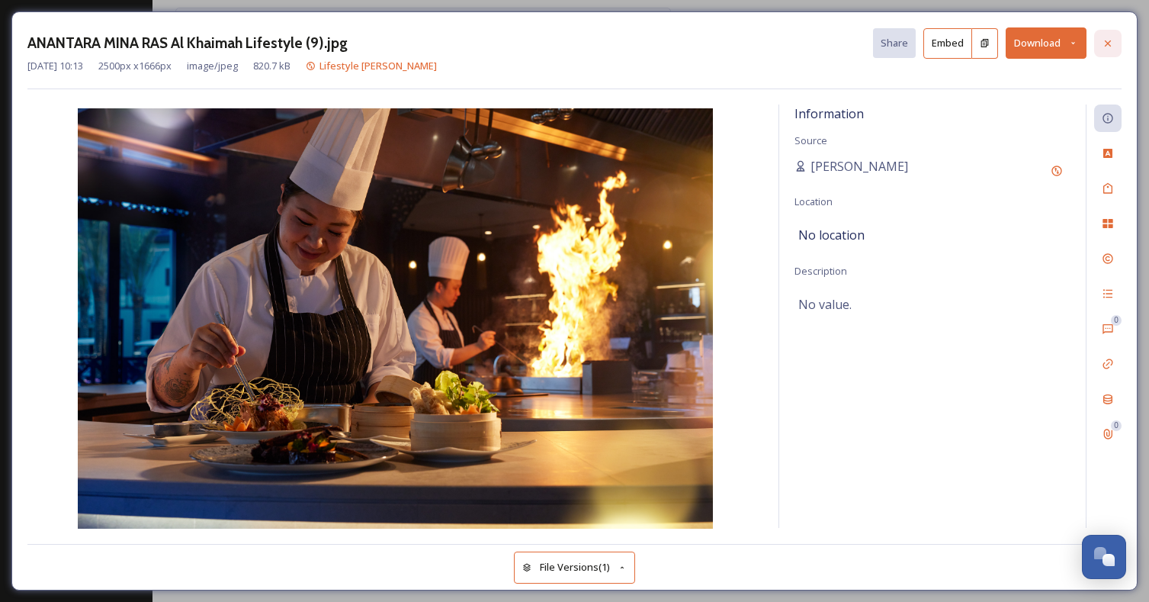
click at [1105, 53] on div at bounding box center [1107, 43] width 27 height 27
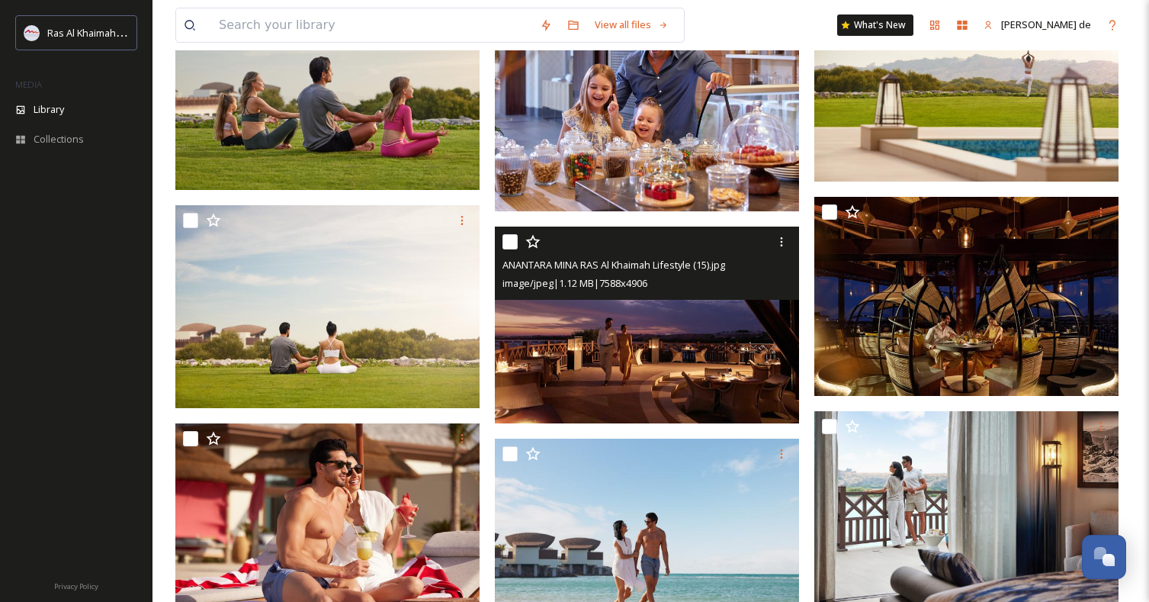
scroll to position [215, 0]
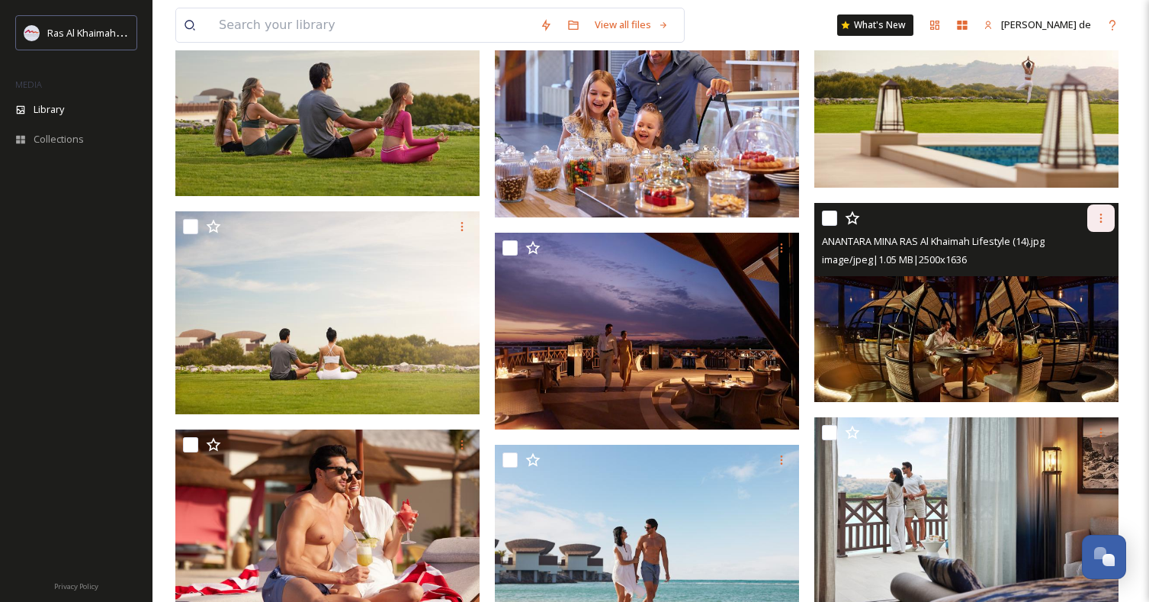
click at [1094, 213] on div at bounding box center [1100, 217] width 27 height 27
click at [1091, 277] on span "Download" at bounding box center [1083, 282] width 47 height 14
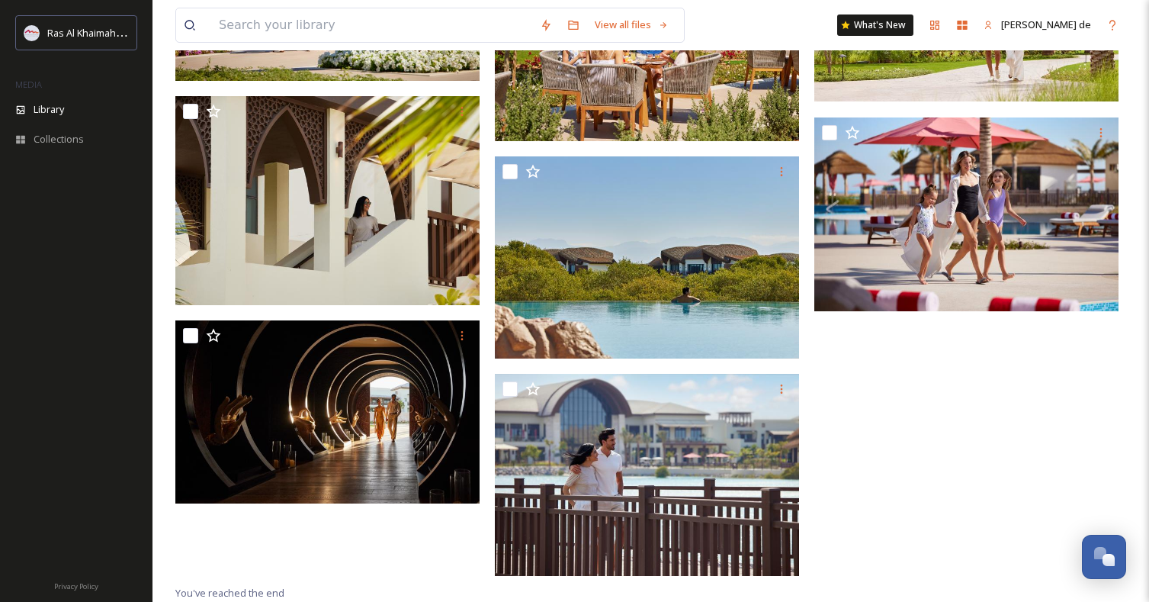
scroll to position [1160, 0]
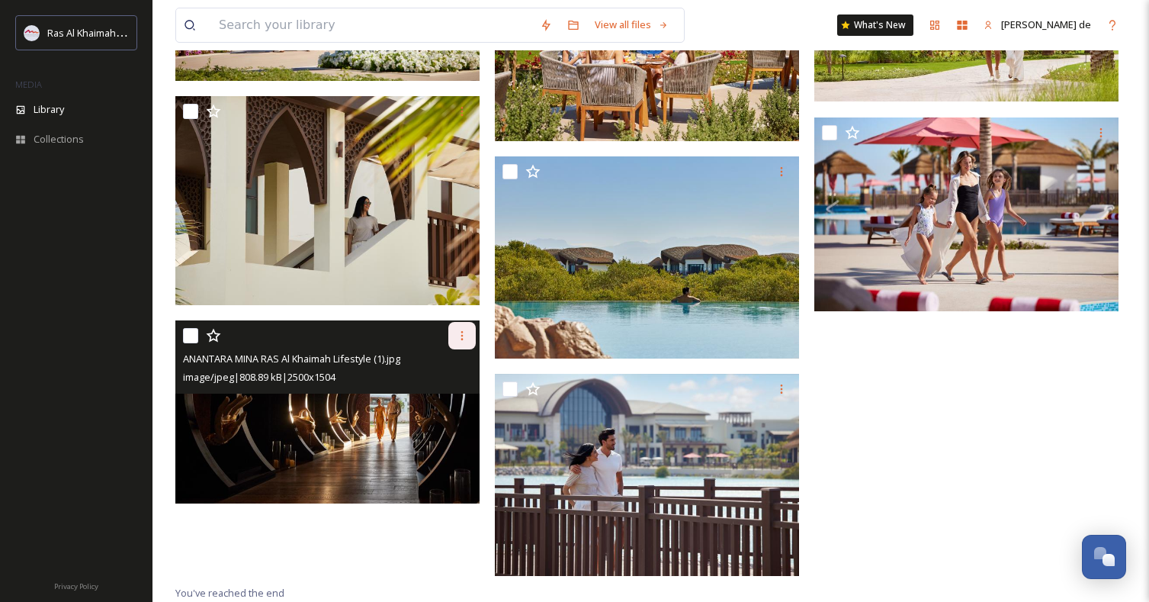
click at [464, 334] on icon at bounding box center [462, 335] width 12 height 12
click at [456, 397] on span "Download" at bounding box center [444, 398] width 47 height 14
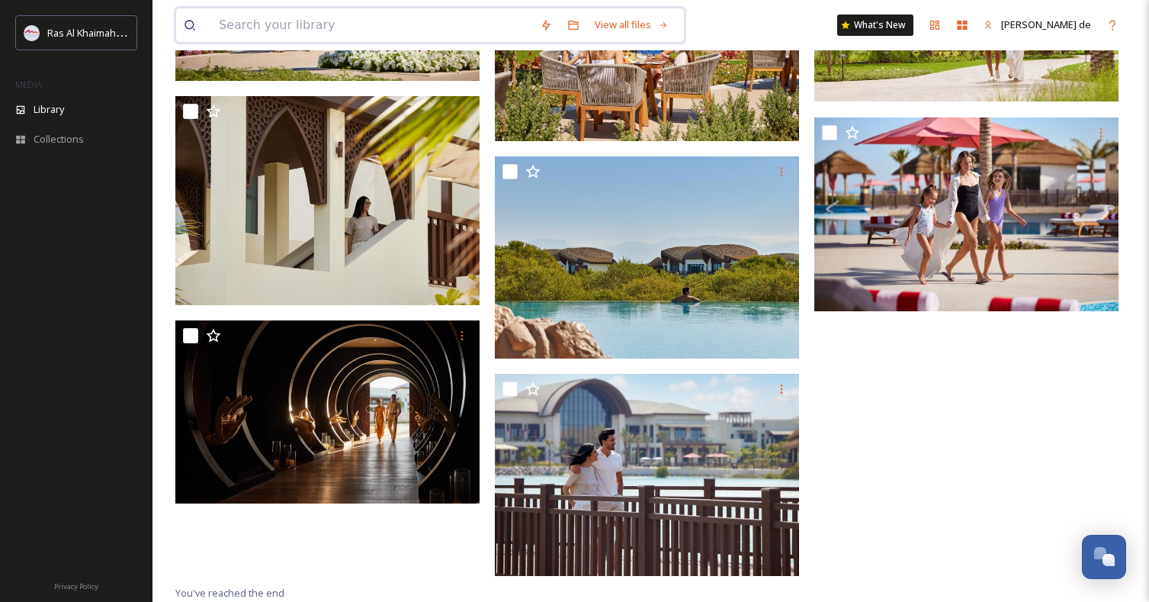
click at [406, 28] on input at bounding box center [371, 25] width 321 height 34
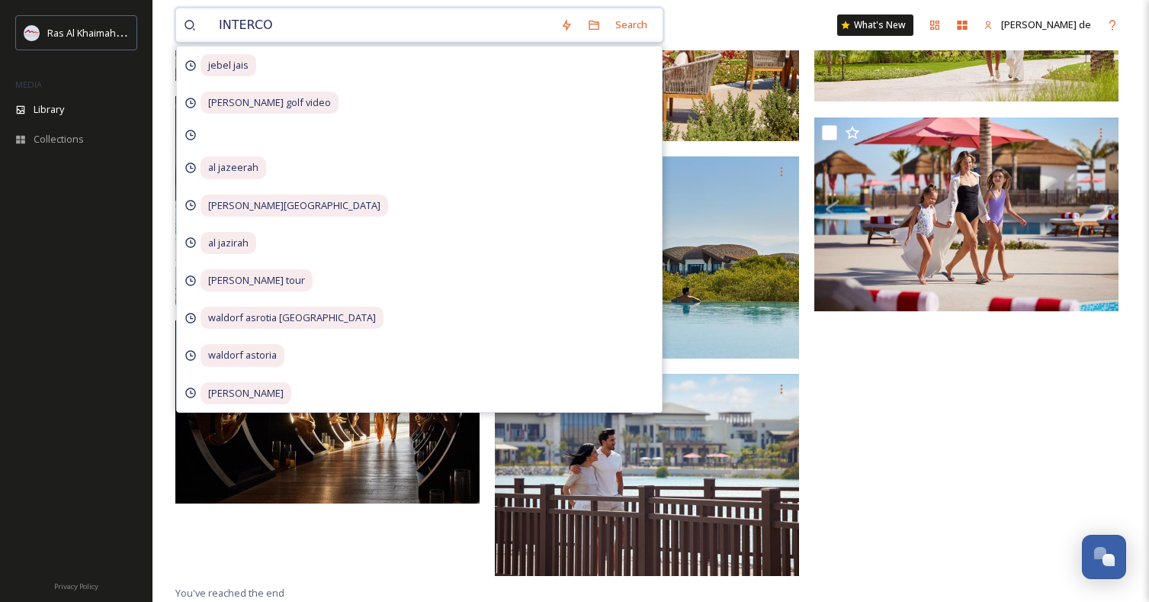
type input "INTERCON"
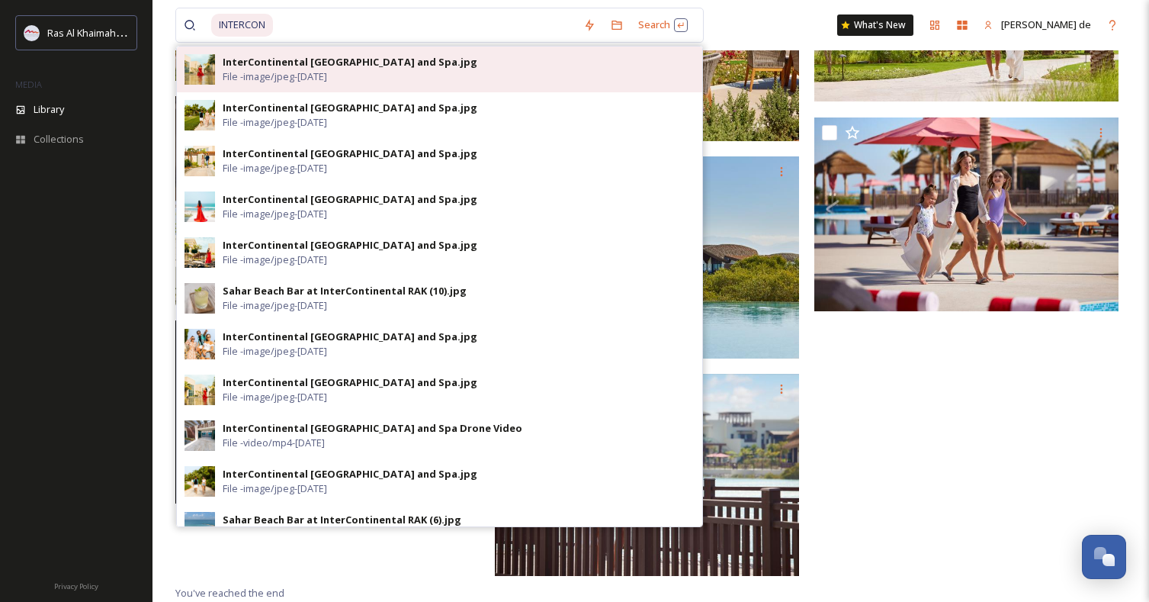
click at [443, 62] on div "InterContinental [GEOGRAPHIC_DATA] and Spa.jpg" at bounding box center [350, 62] width 255 height 14
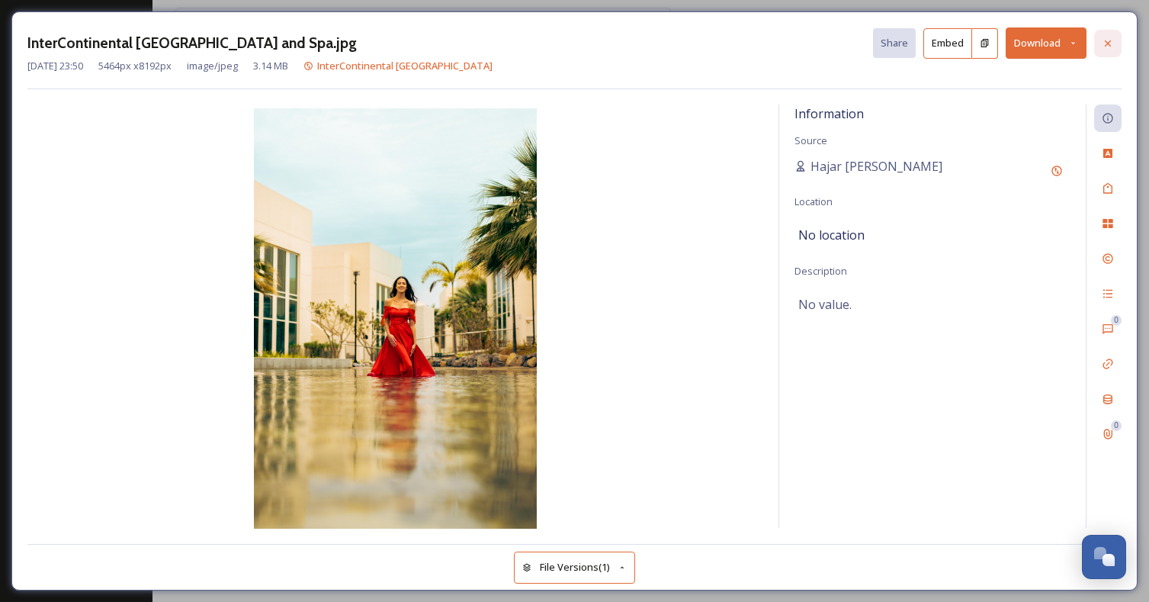
click at [1111, 40] on icon at bounding box center [1108, 43] width 12 height 12
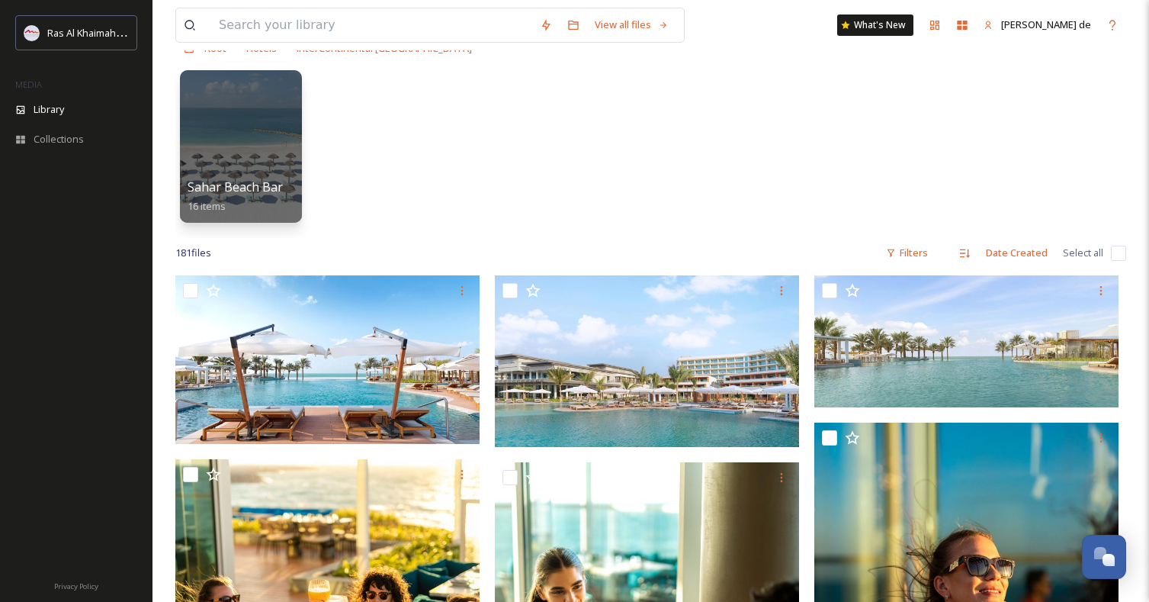
scroll to position [110, 0]
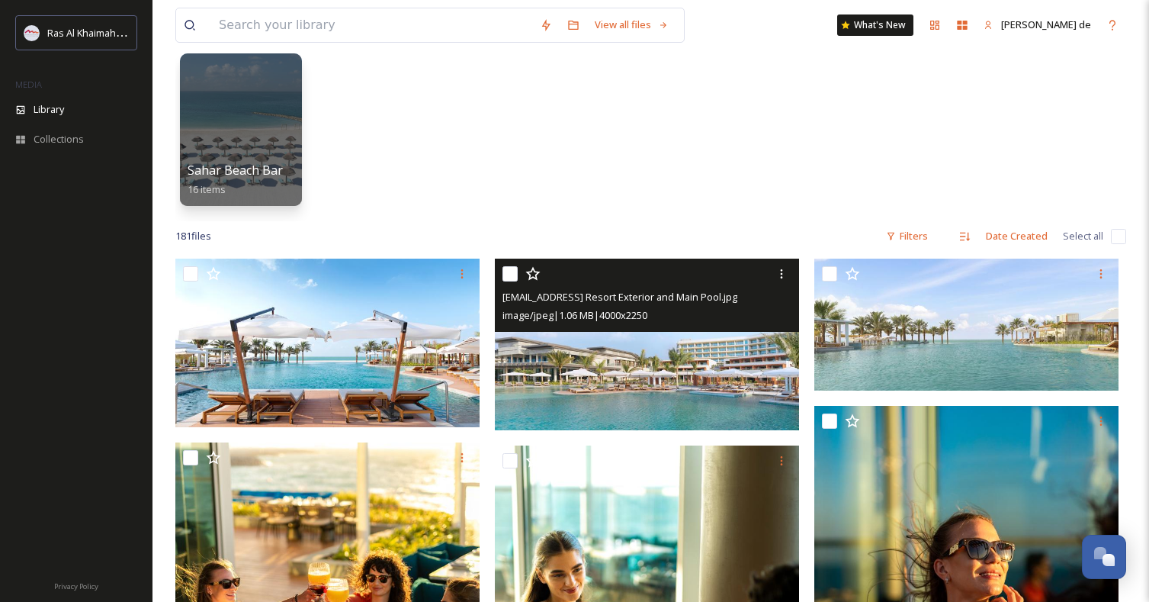
click at [658, 358] on img at bounding box center [647, 345] width 304 height 172
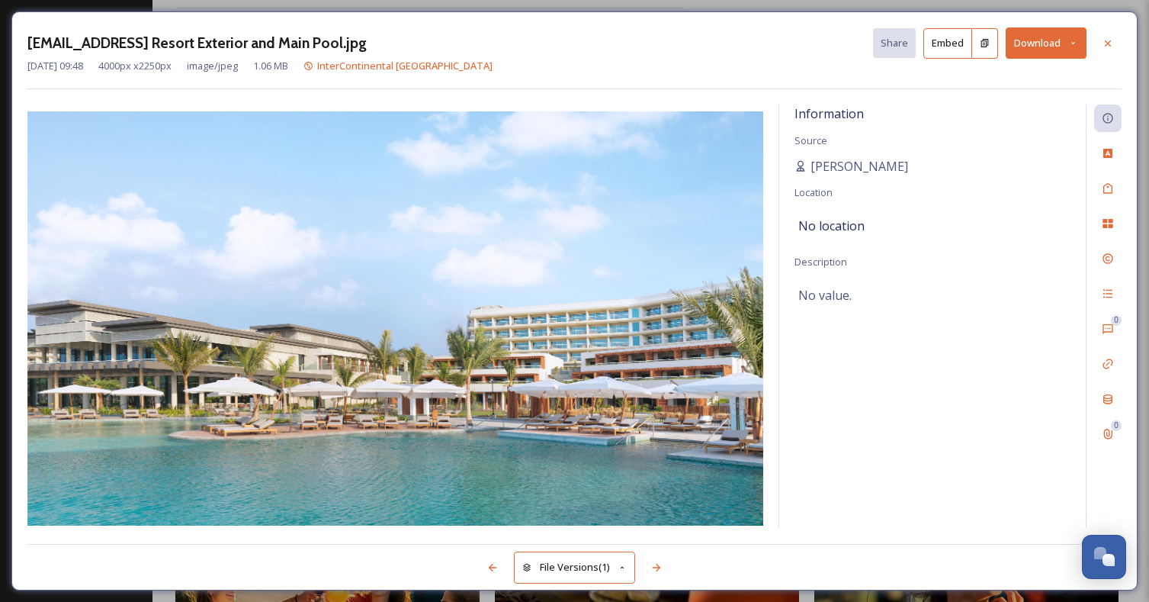
click at [1058, 49] on button "Download" at bounding box center [1046, 42] width 81 height 31
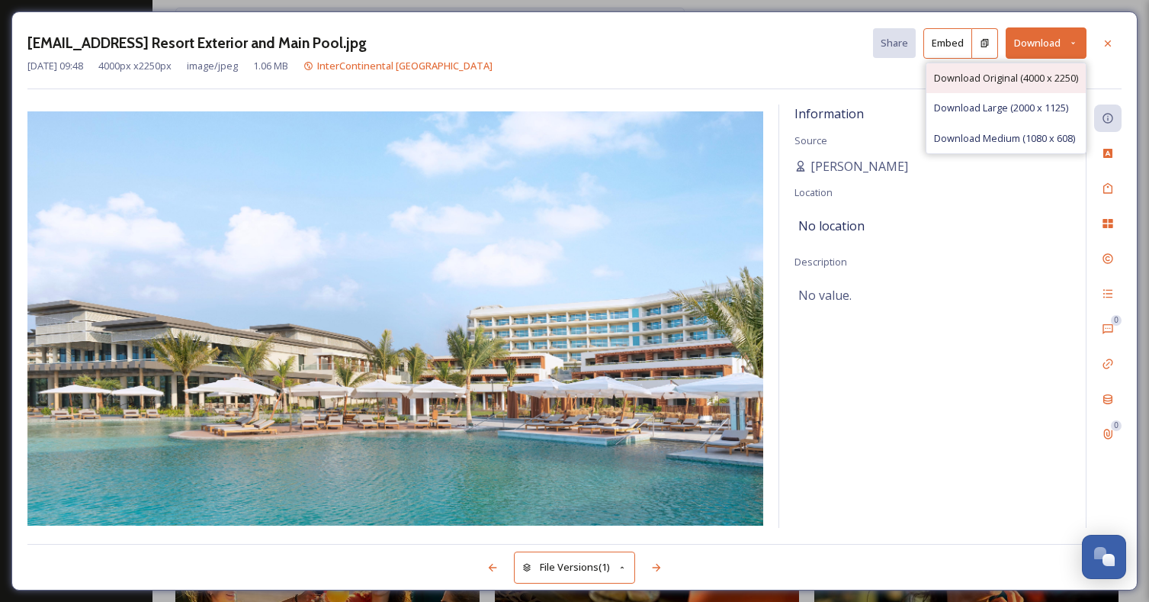
click at [1003, 79] on span "Download Original (4000 x 2250)" at bounding box center [1006, 78] width 144 height 14
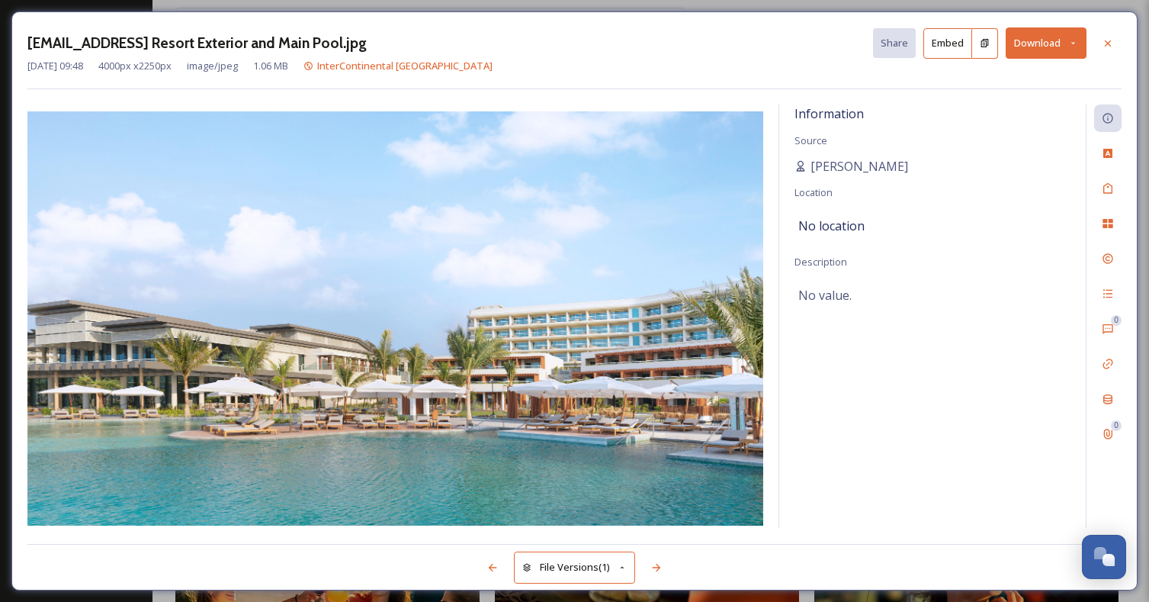
click at [1123, 43] on div "[EMAIL_ADDRESS] Resort Exterior and Main Pool.jpg Share Embed Download [DATE] 0…" at bounding box center [574, 300] width 1126 height 579
click at [1105, 40] on icon at bounding box center [1108, 43] width 12 height 12
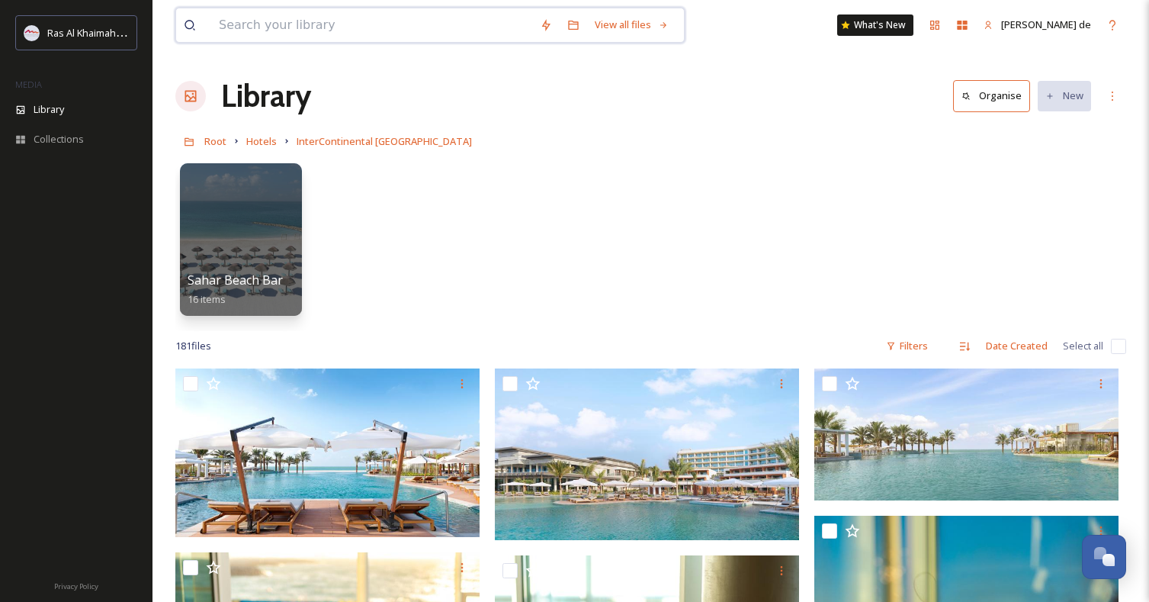
click at [251, 12] on input at bounding box center [371, 25] width 321 height 34
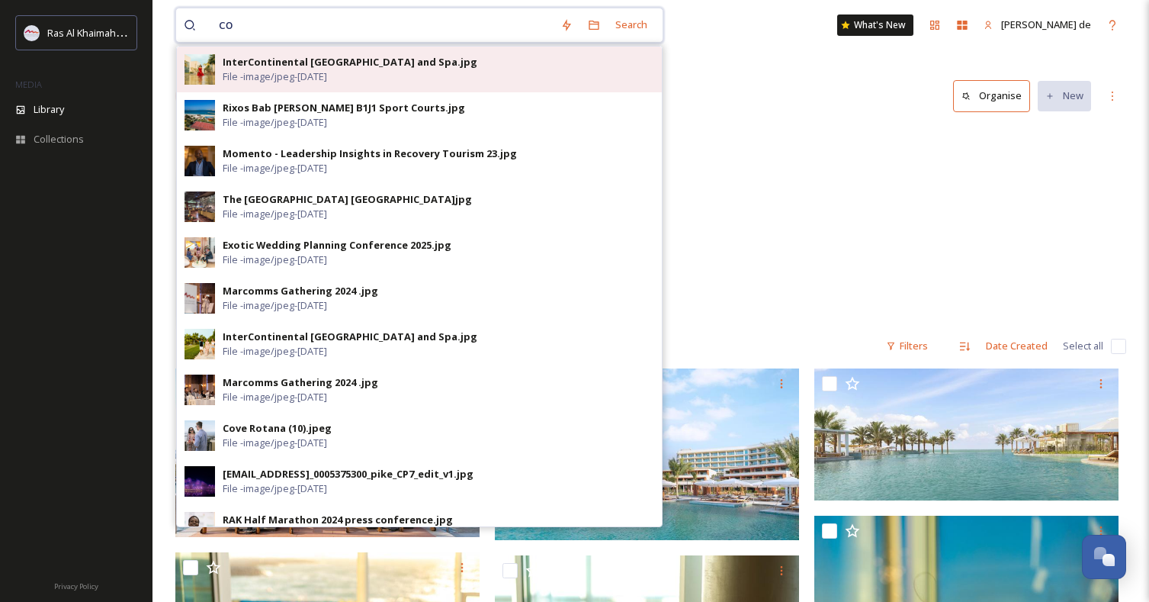
type input "co"
click at [312, 90] on div "InterContinental [GEOGRAPHIC_DATA] and Spa.jpg File - image/jpeg - [DATE]" at bounding box center [419, 70] width 485 height 46
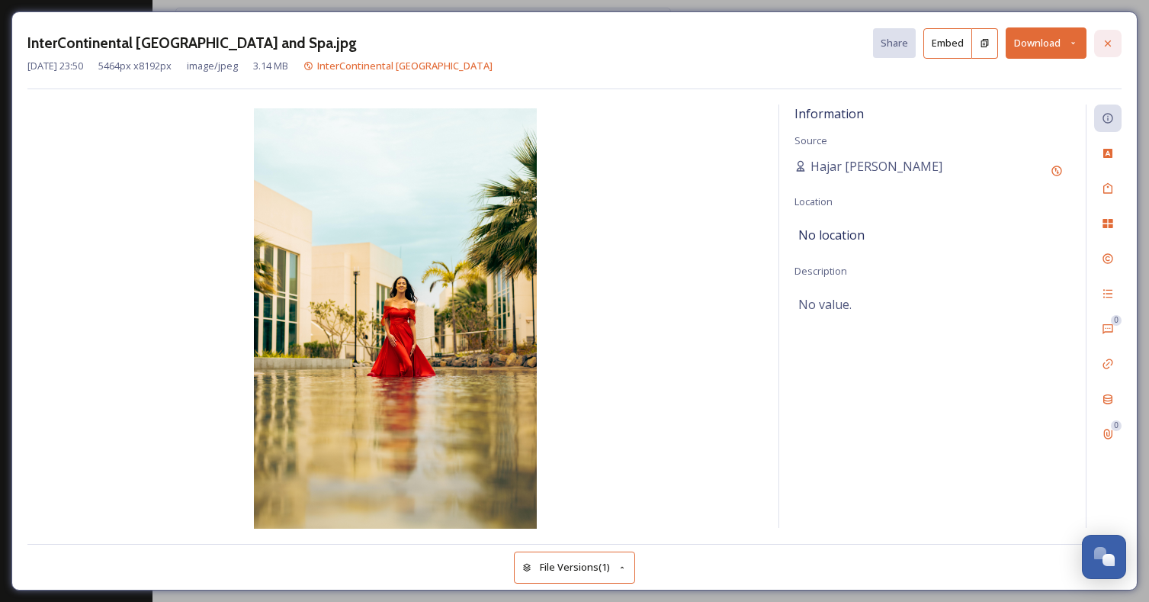
click at [1113, 41] on icon at bounding box center [1108, 43] width 12 height 12
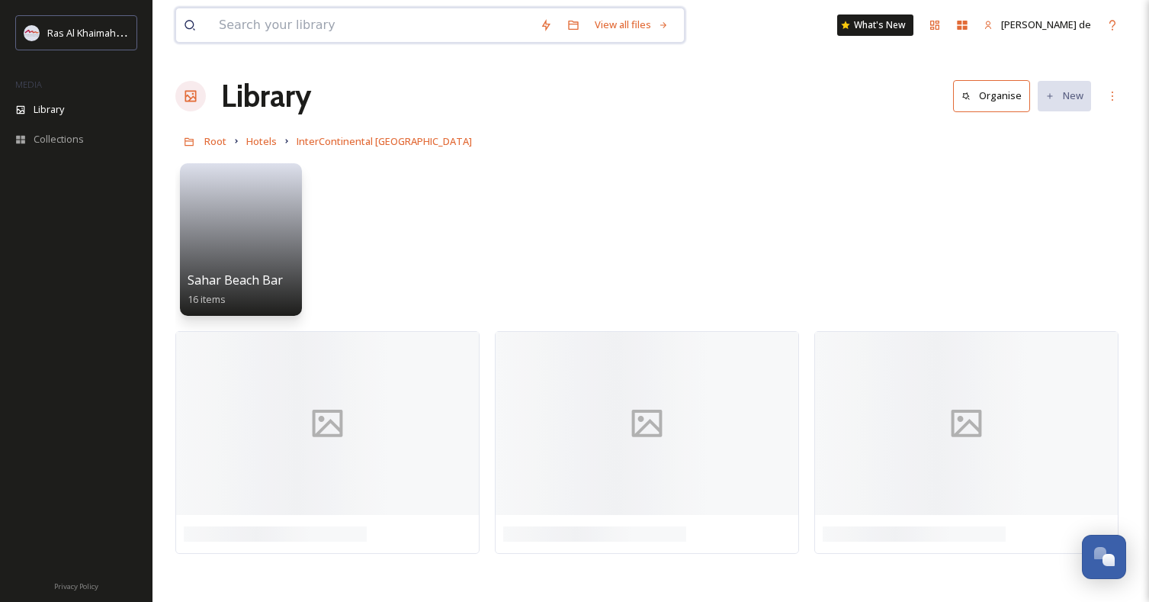
click at [456, 37] on input at bounding box center [371, 25] width 321 height 34
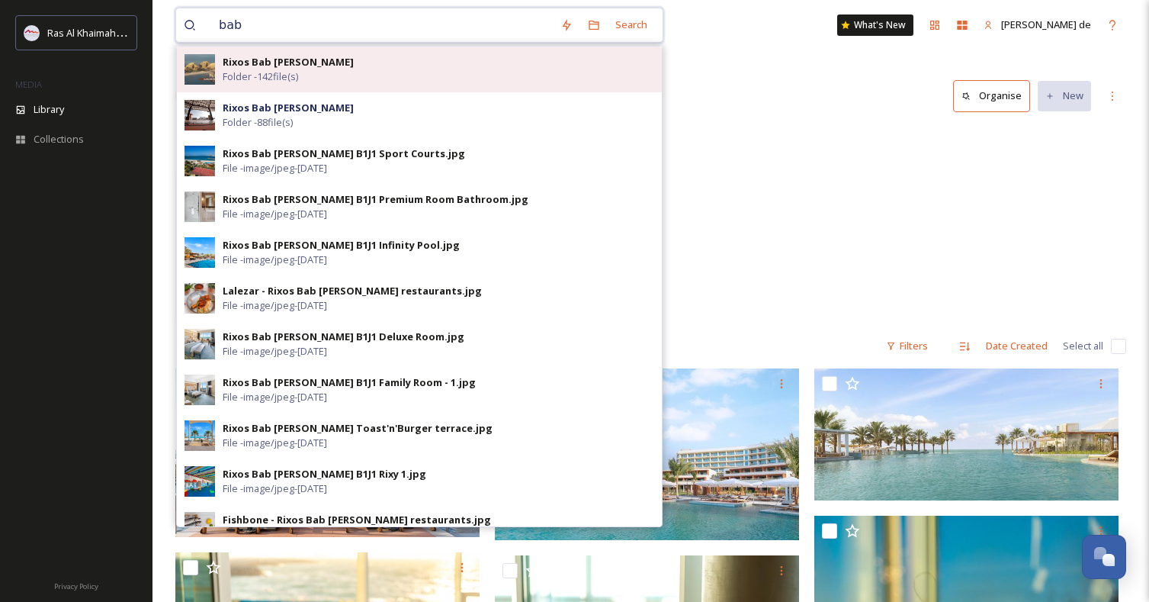
type input "bab"
click at [437, 69] on div "Rixos Bab [PERSON_NAME] Folder - 142 file(s)" at bounding box center [439, 69] width 432 height 29
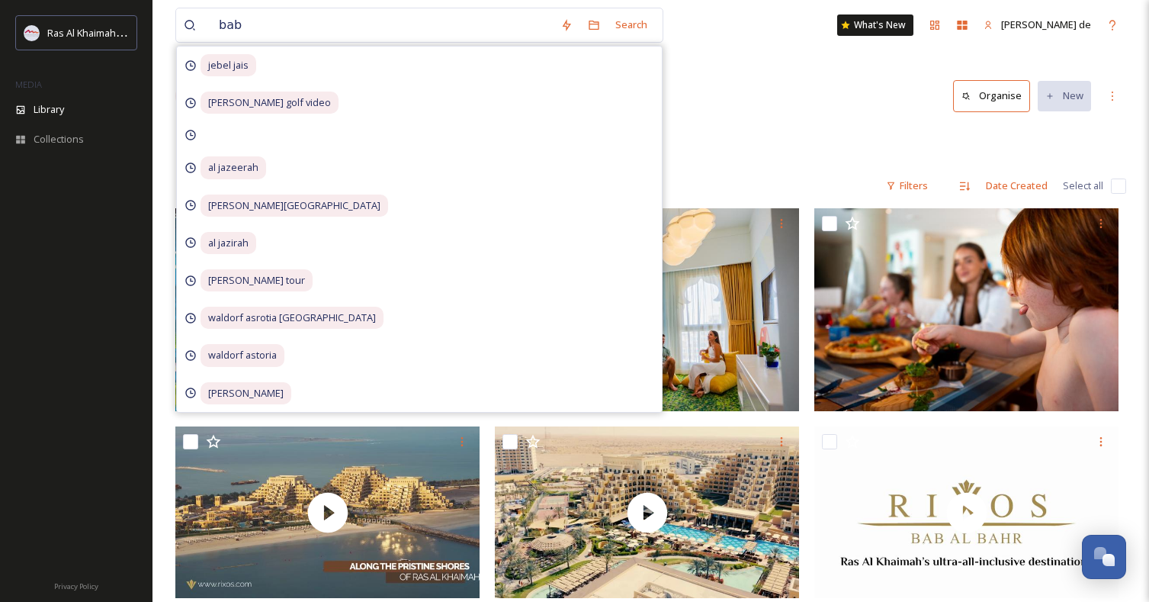
click at [735, 86] on div "Library Organise New" at bounding box center [650, 96] width 951 height 46
